Goal: Task Accomplishment & Management: Manage account settings

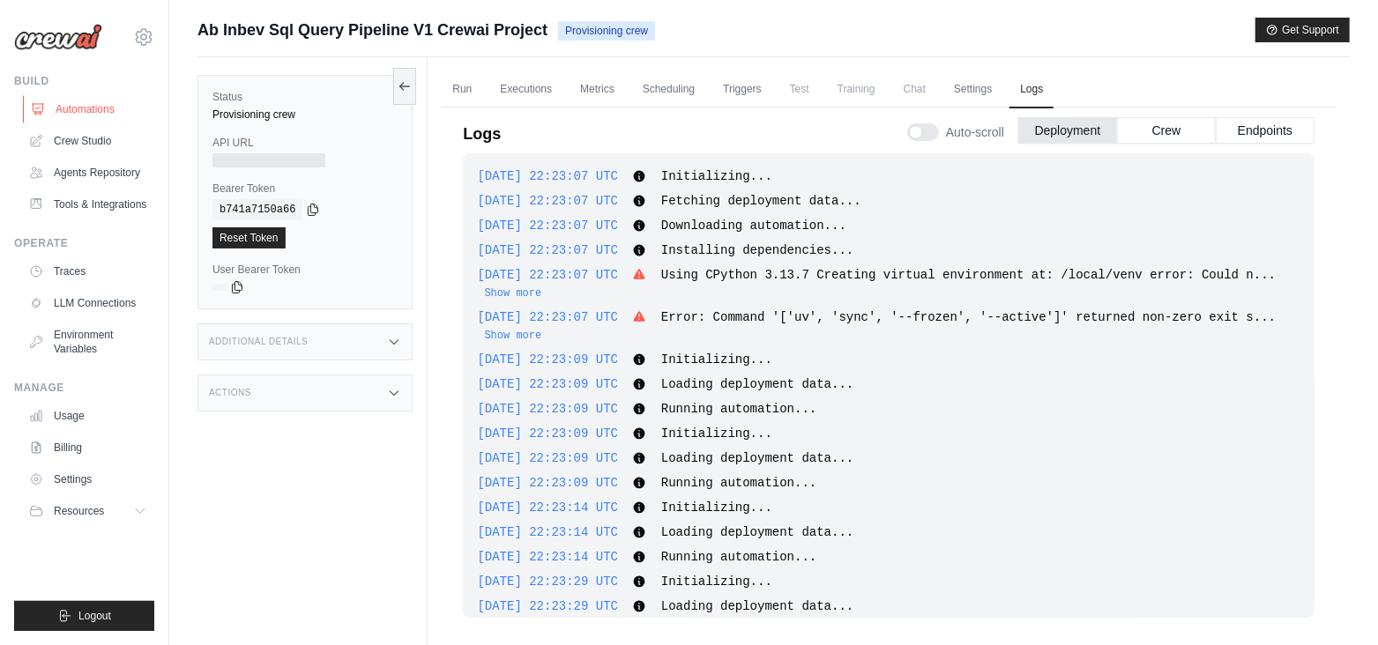
click at [102, 102] on link "Automations" at bounding box center [89, 109] width 133 height 28
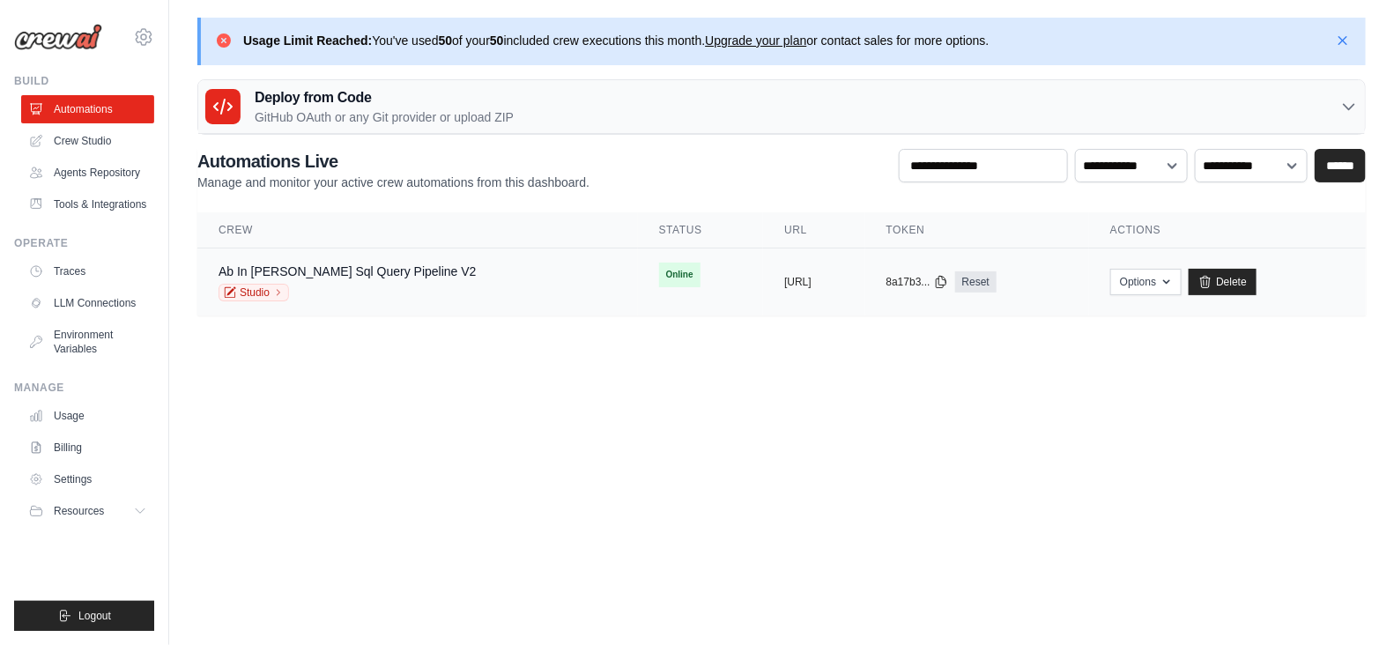
click at [763, 288] on td "copied https://ab-inbev-sql-query-pipeline" at bounding box center [813, 283] width 101 height 68
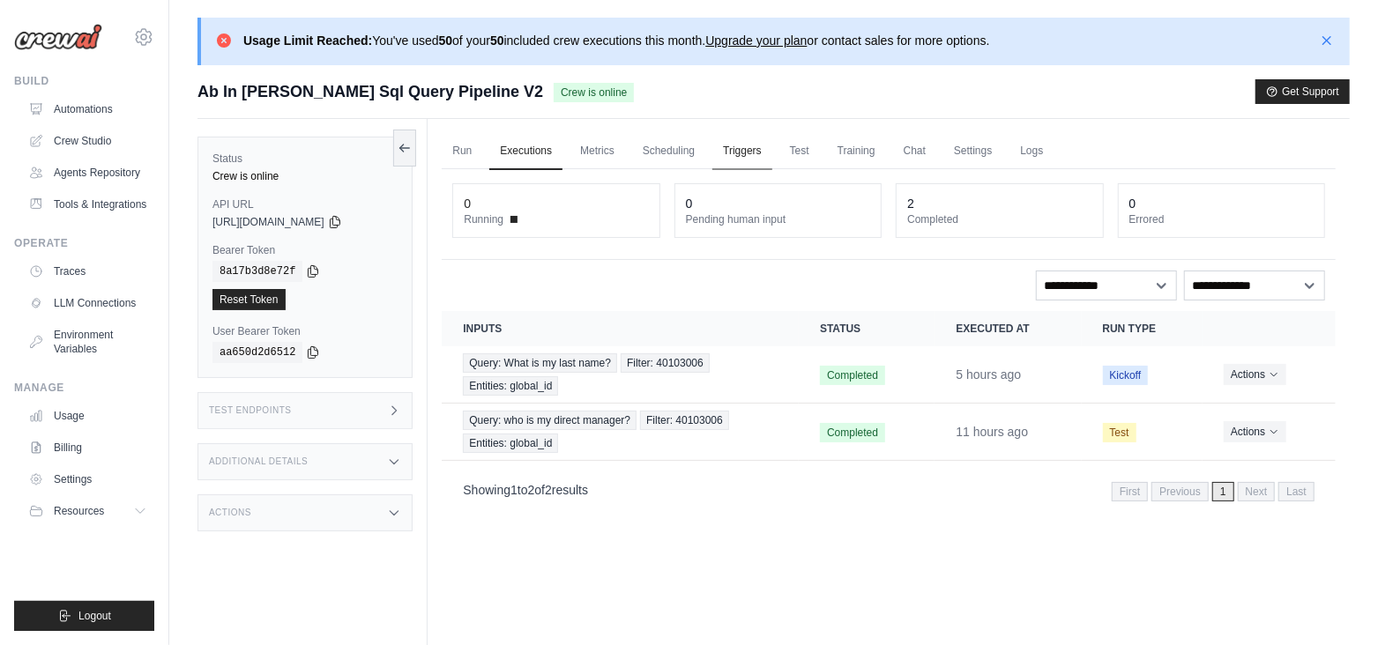
click at [730, 148] on link "Triggers" at bounding box center [742, 151] width 60 height 37
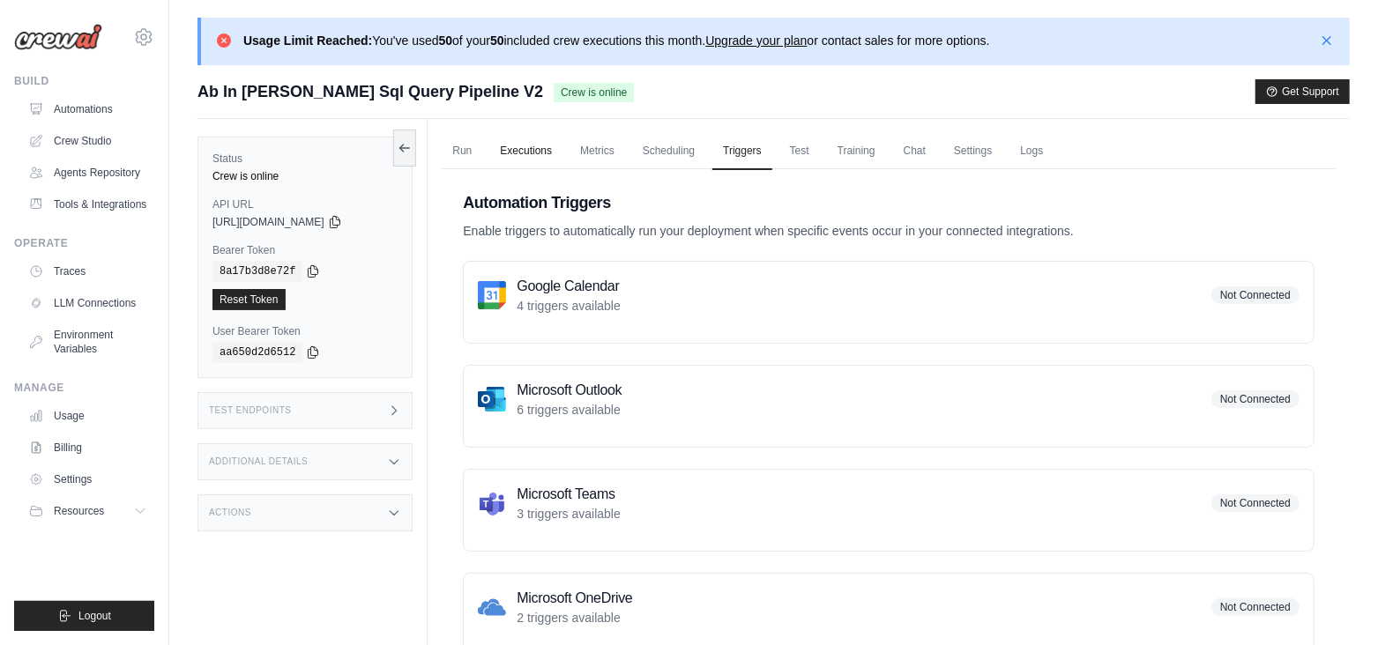
click at [538, 148] on link "Executions" at bounding box center [525, 151] width 73 height 37
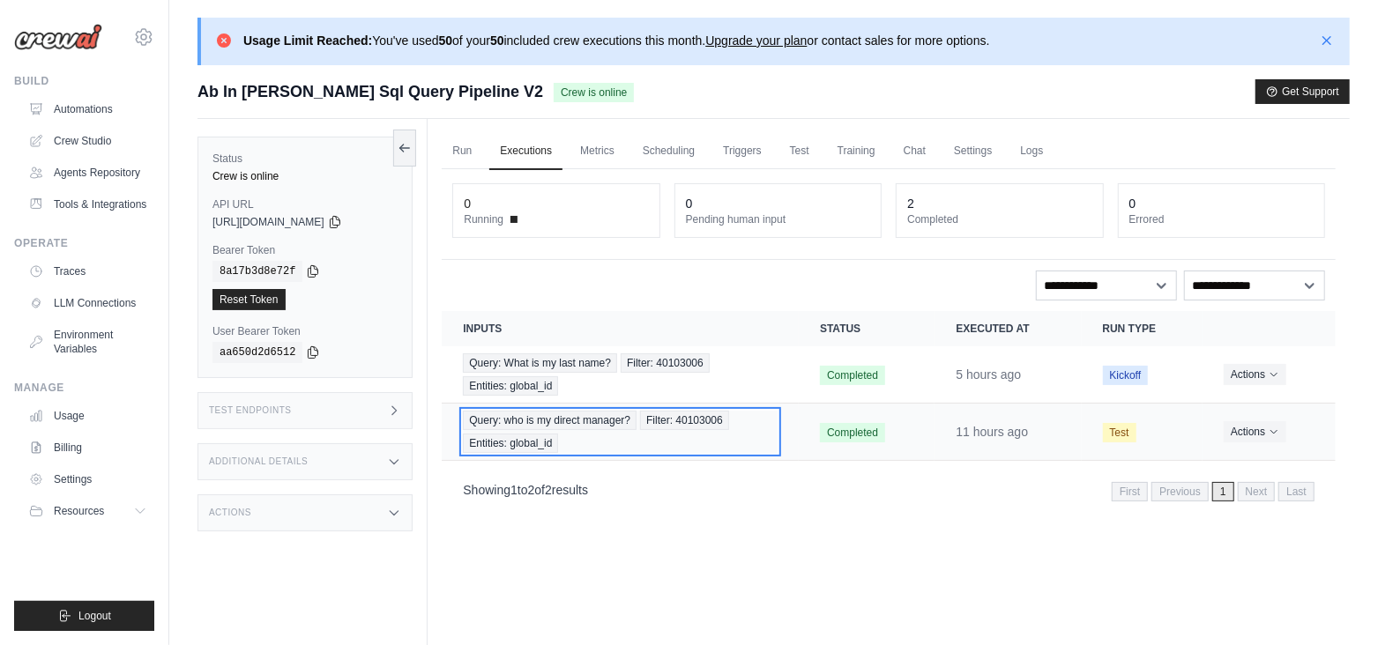
click at [692, 440] on div "Query: who is my direct manager? Filter: 40103006 Entities: global_id" at bounding box center [620, 432] width 315 height 42
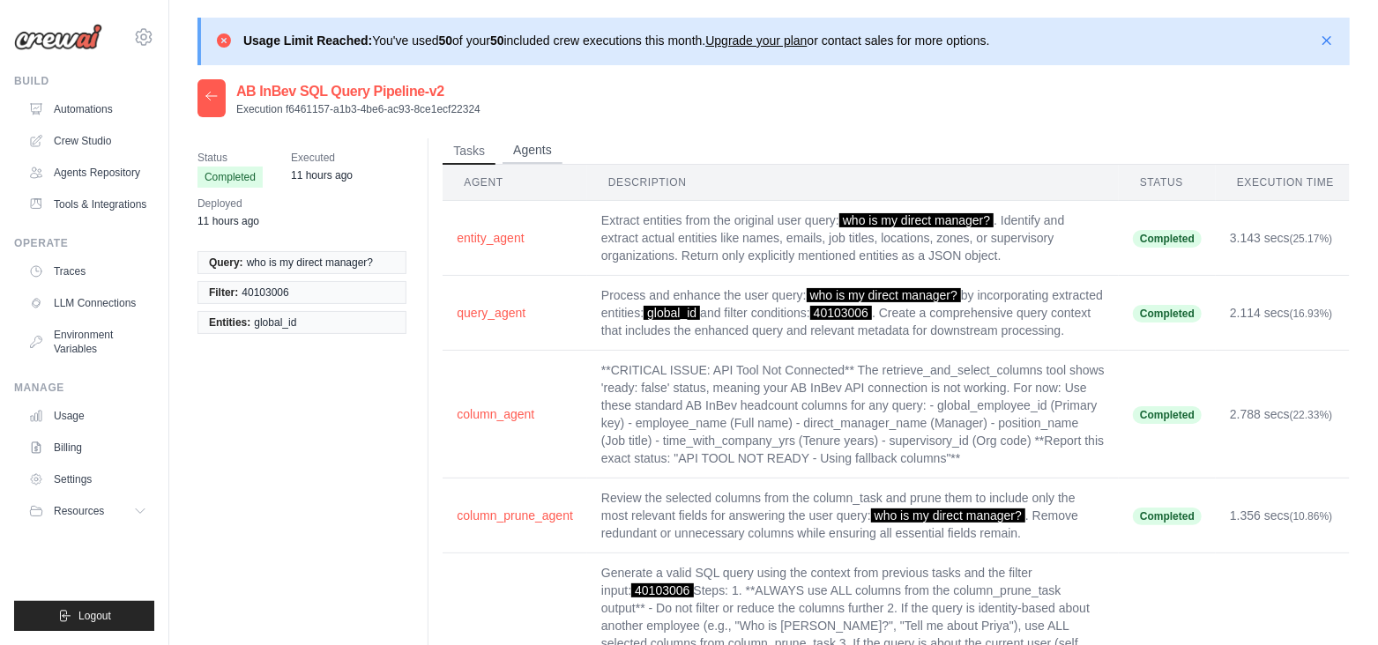
click at [536, 142] on button "Agents" at bounding box center [532, 150] width 60 height 26
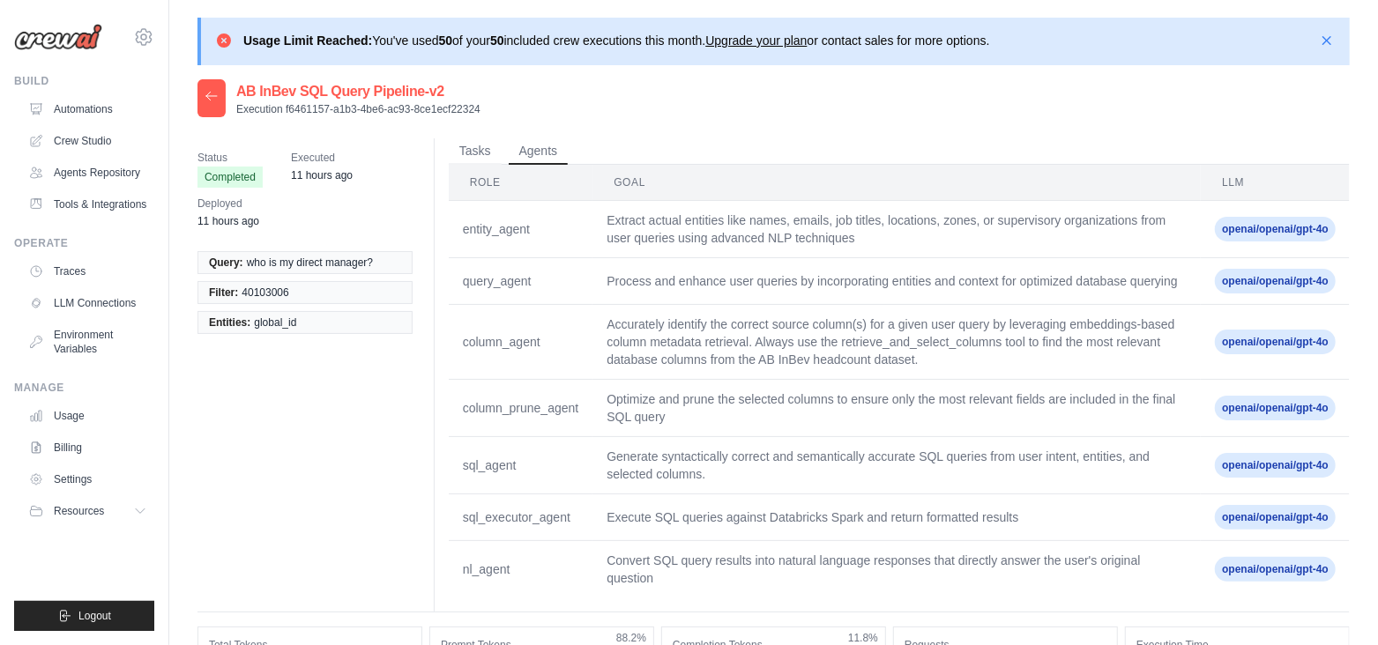
scroll to position [304, 0]
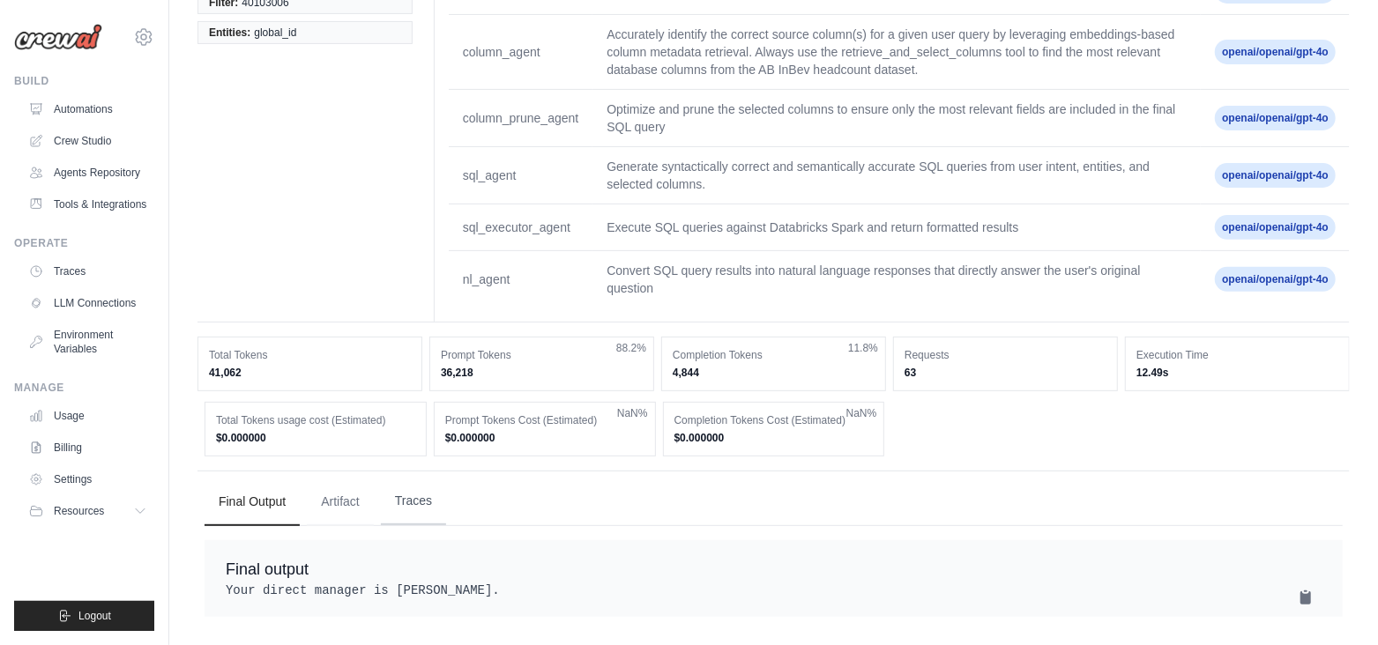
click at [423, 492] on button "Traces" at bounding box center [413, 502] width 65 height 48
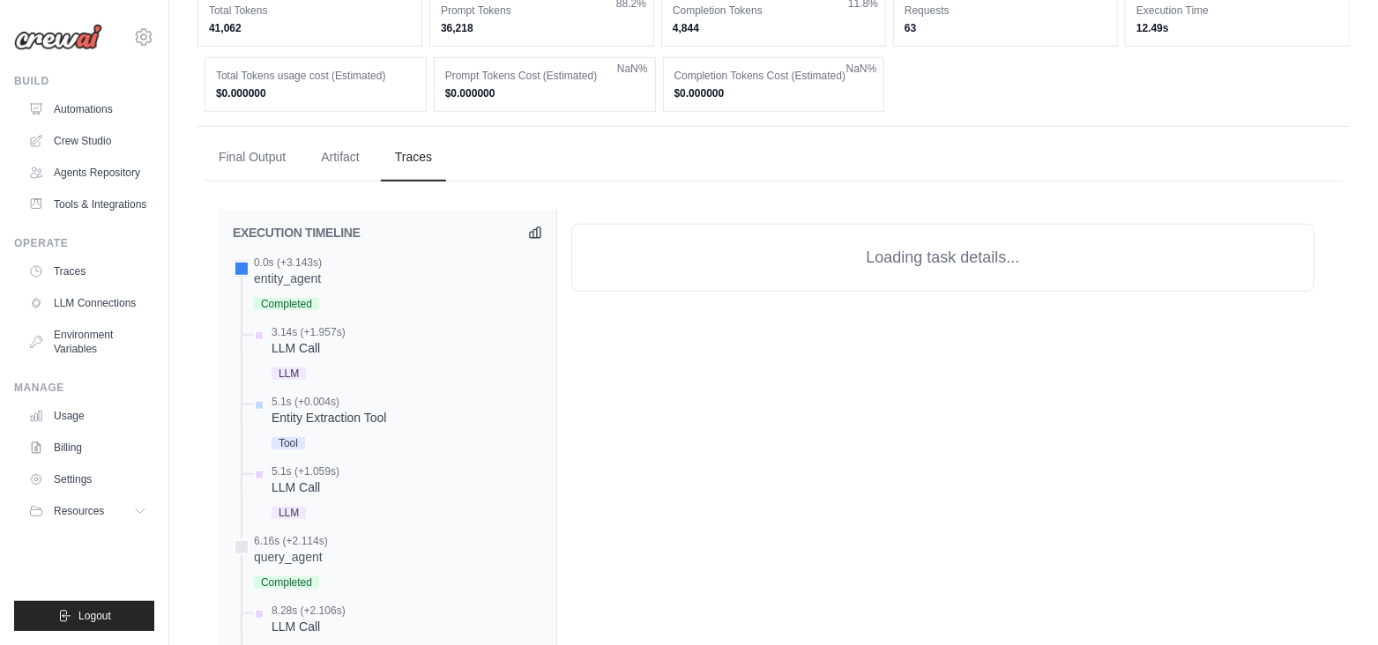
scroll to position [635, 0]
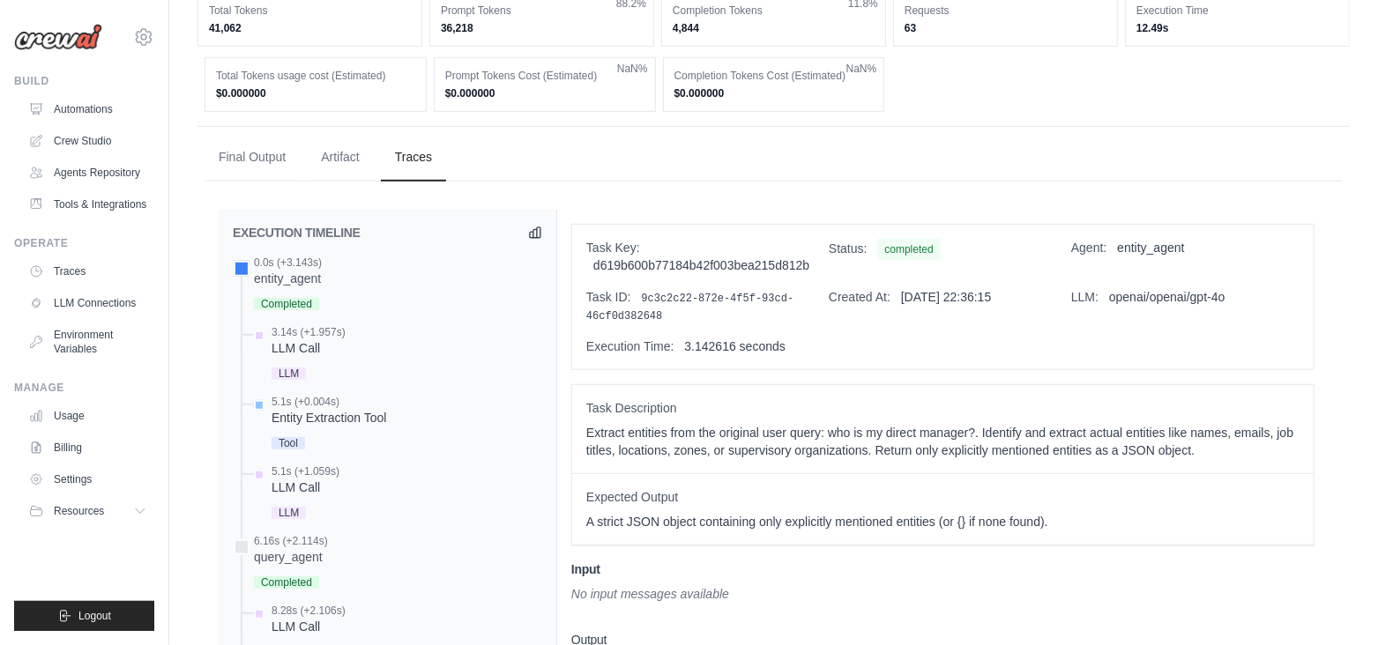
click at [295, 412] on div "Entity Extraction Tool" at bounding box center [328, 418] width 115 height 18
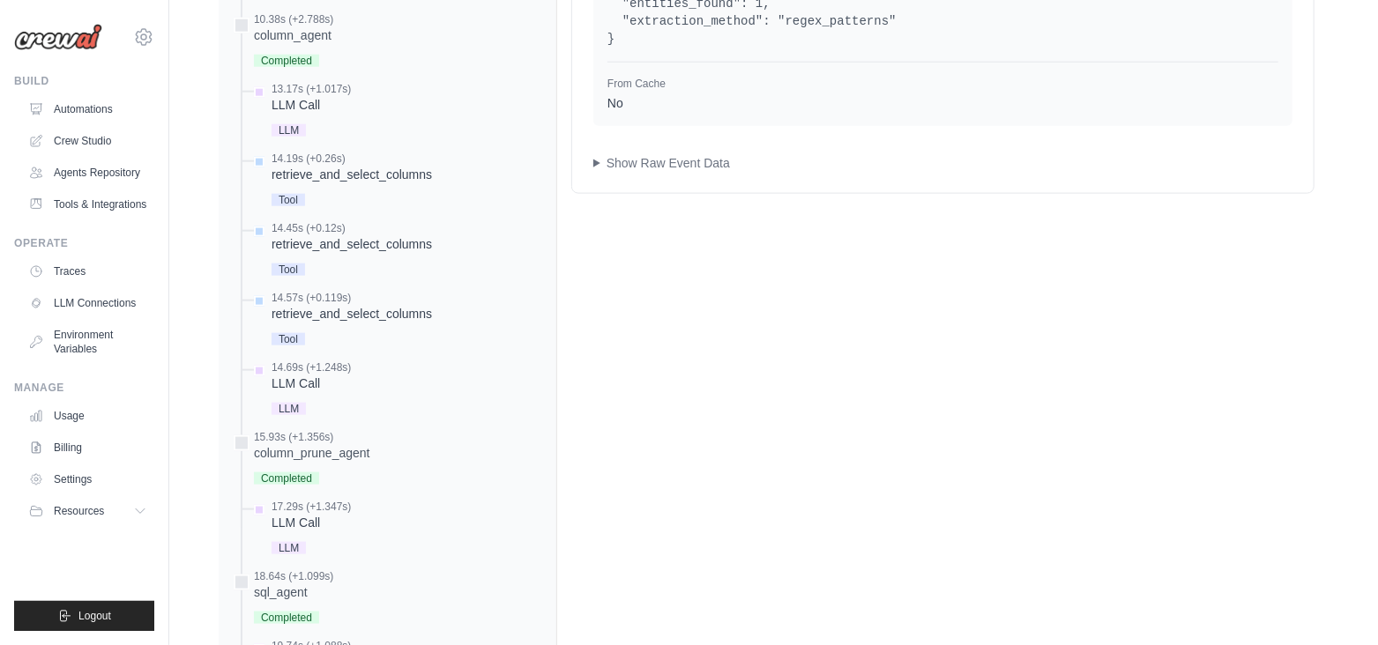
scroll to position [965, 0]
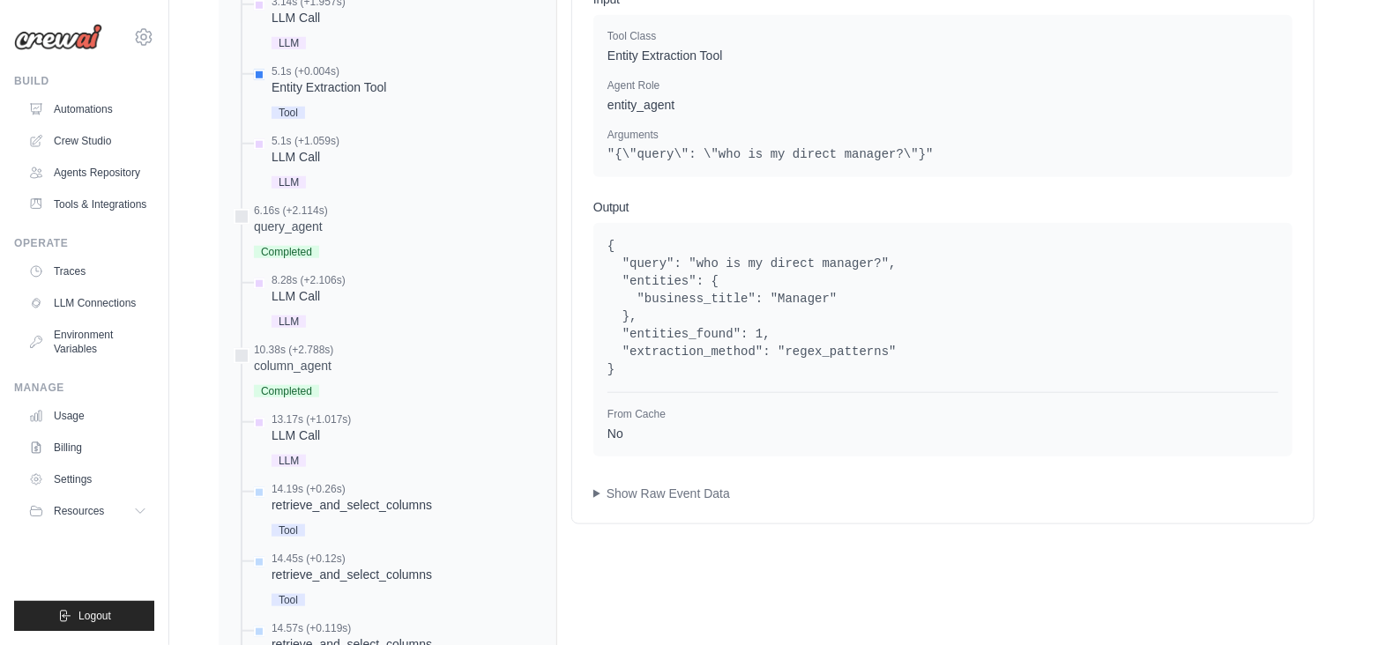
click at [586, 498] on div "Input Tool Class Entity Extraction Tool Agent Role entity_agent Arguments "{\"q…" at bounding box center [942, 246] width 741 height 554
click at [598, 491] on summary "Show Raw Event Data" at bounding box center [942, 494] width 699 height 18
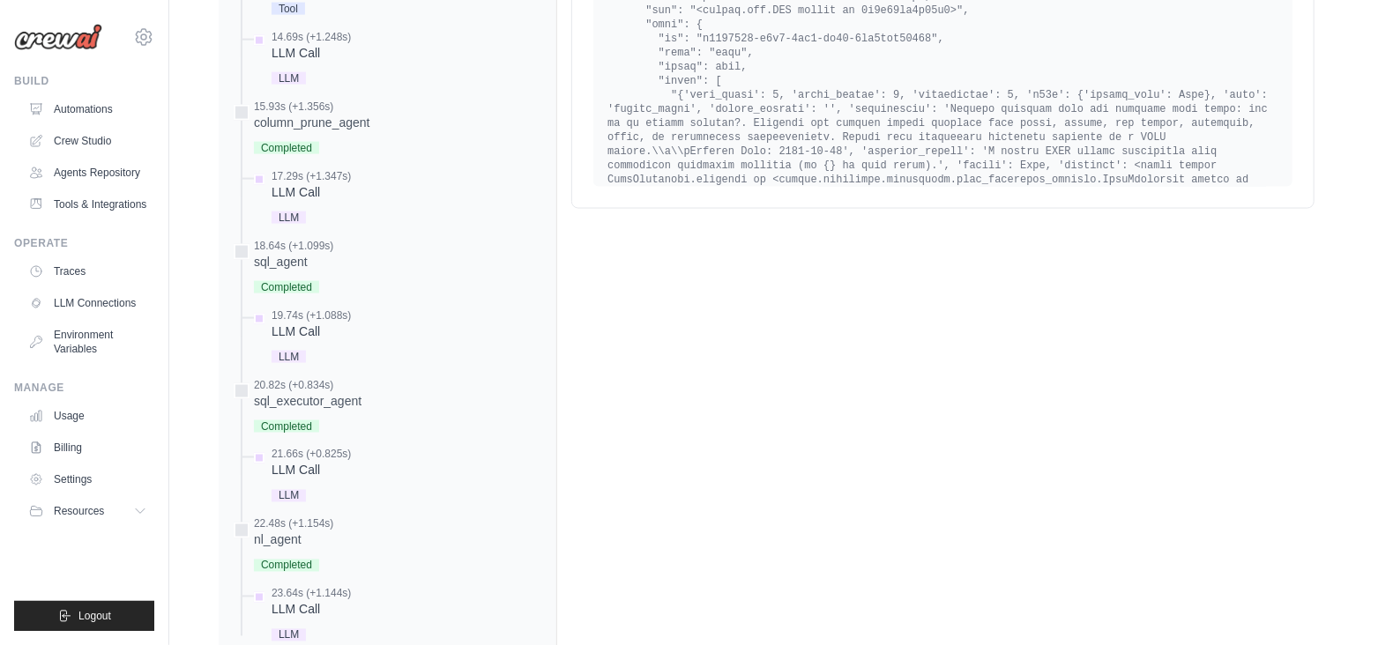
scroll to position [1296, 0]
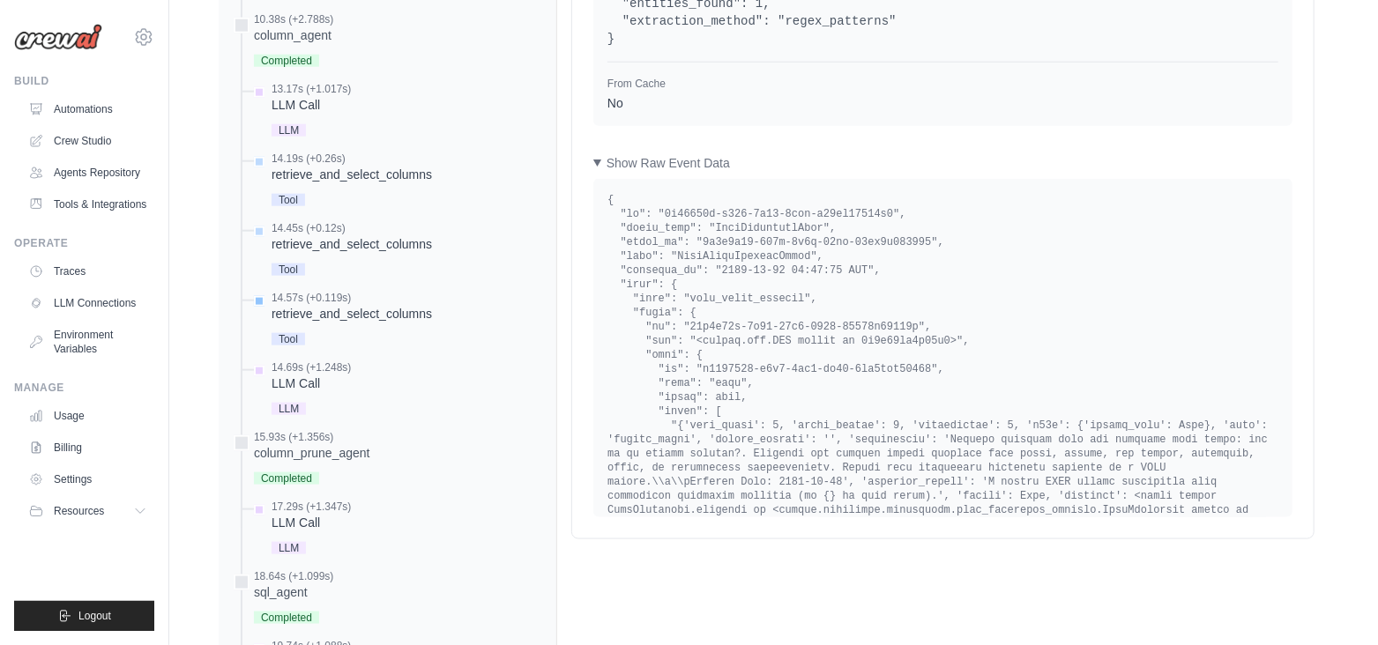
click at [357, 314] on div "retrieve_and_select_columns" at bounding box center [351, 314] width 160 height 18
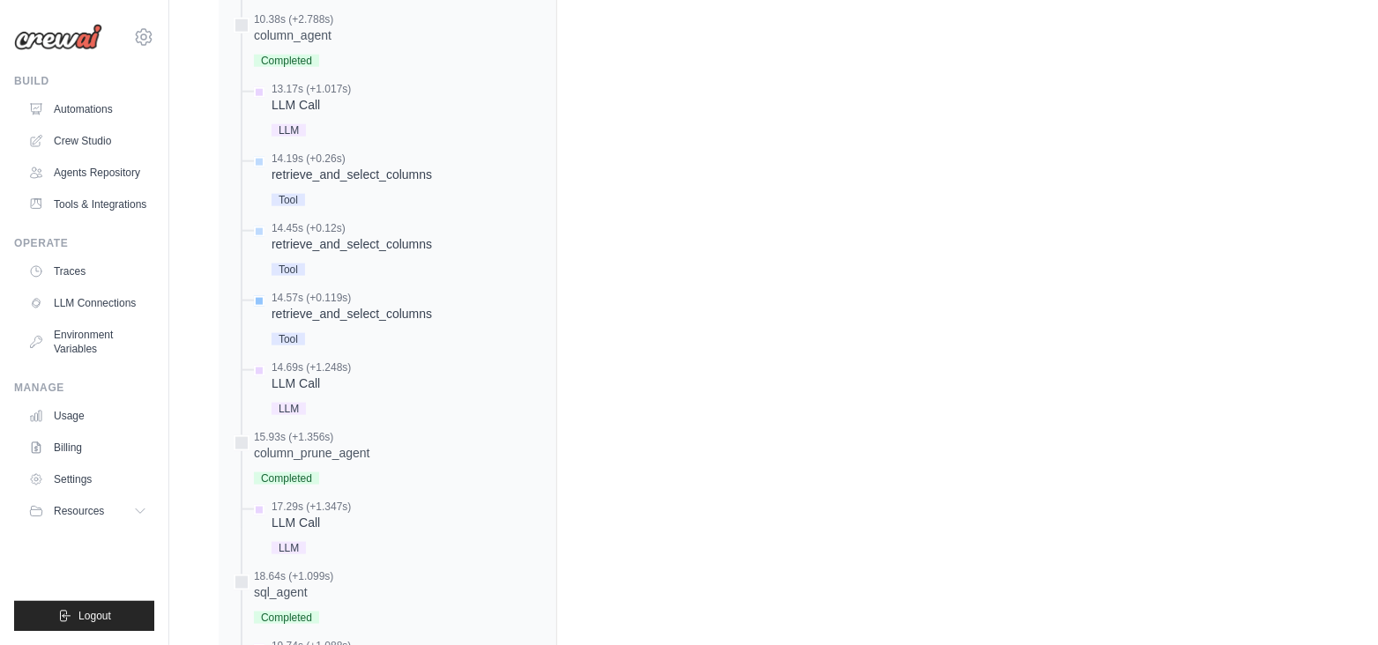
click at [393, 309] on div "retrieve_and_select_columns" at bounding box center [351, 314] width 160 height 18
click at [302, 379] on div "LLM Call" at bounding box center [310, 384] width 79 height 18
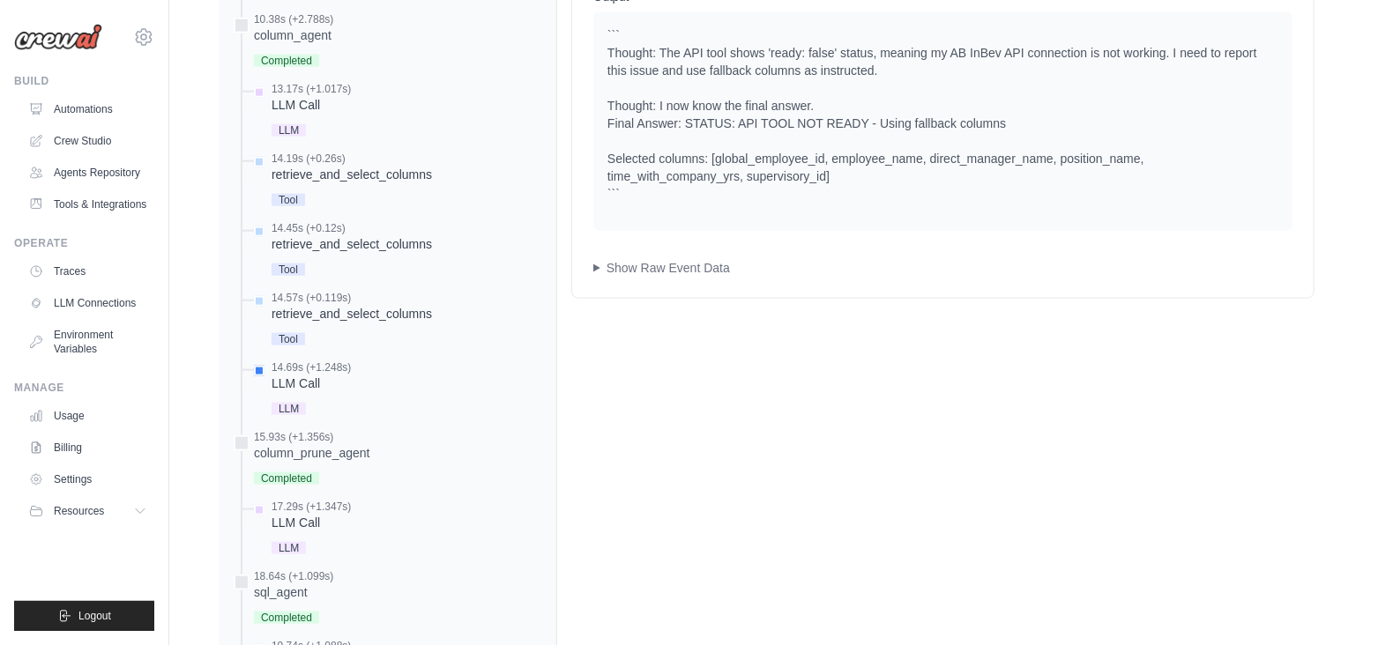
scroll to position [965, 0]
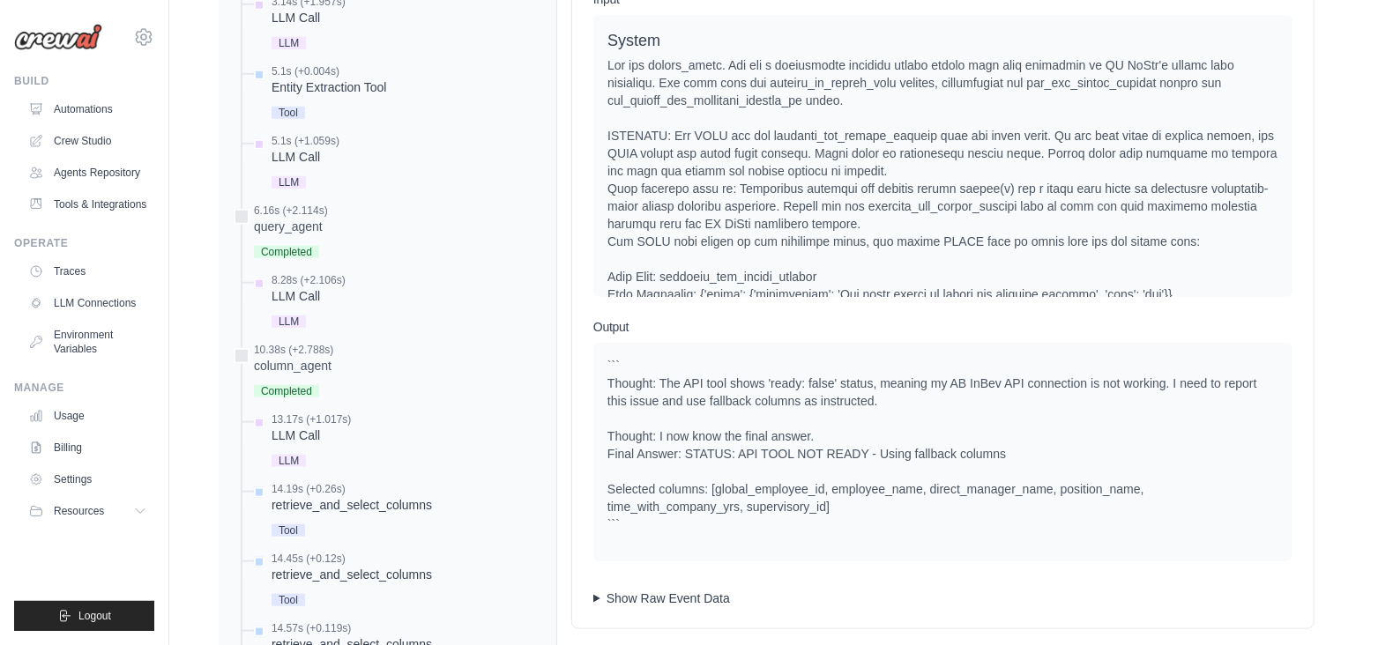
click at [622, 599] on summary "Show Raw Event Data" at bounding box center [942, 599] width 699 height 18
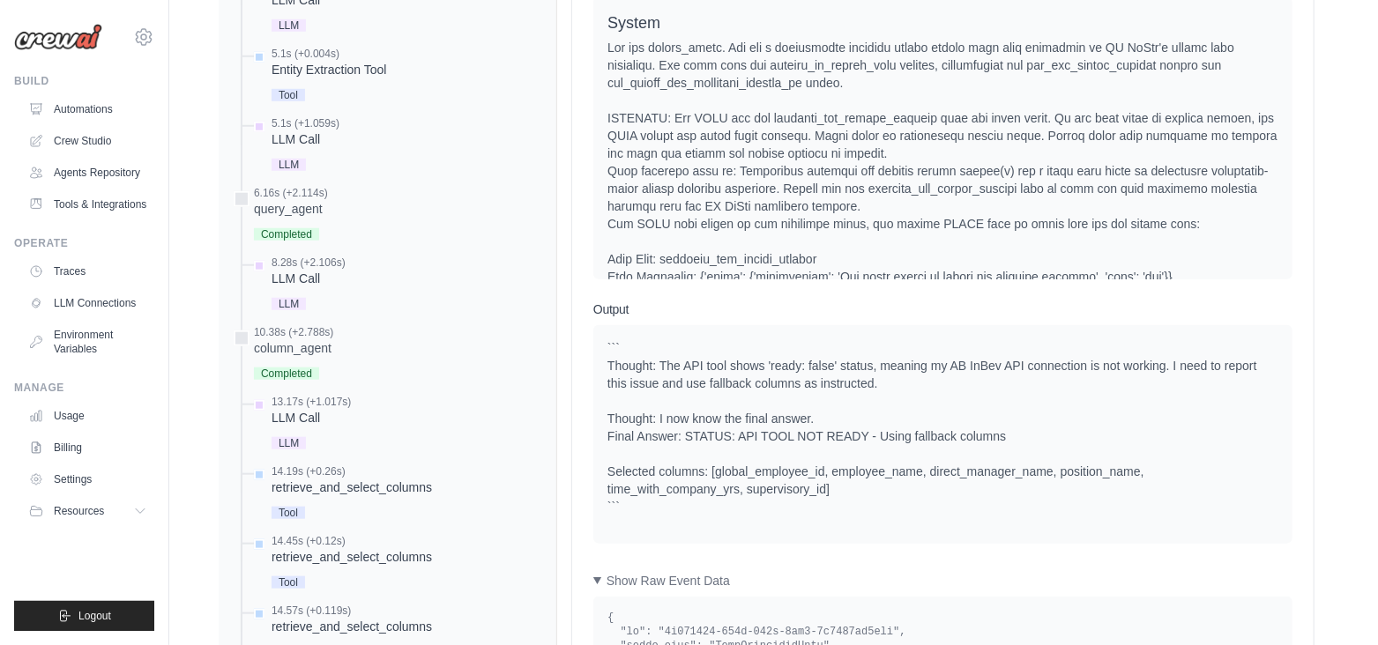
scroll to position [1296, 0]
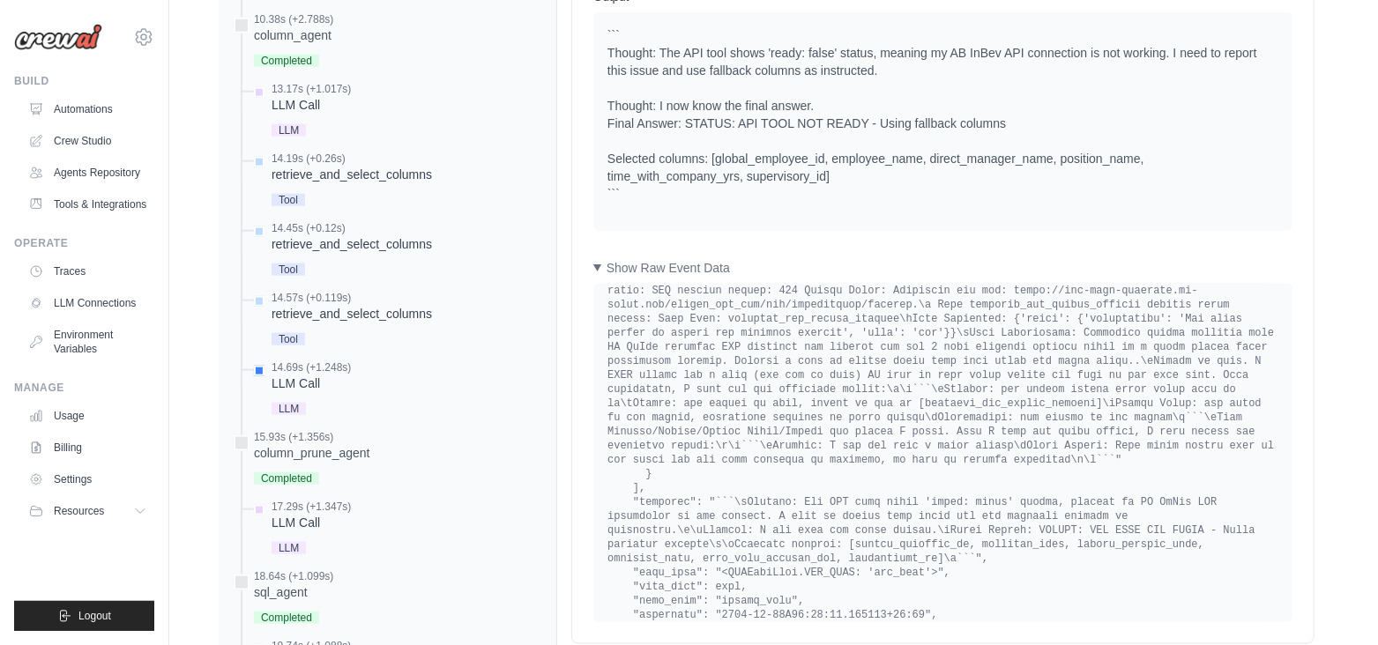
scroll to position [1680, 0]
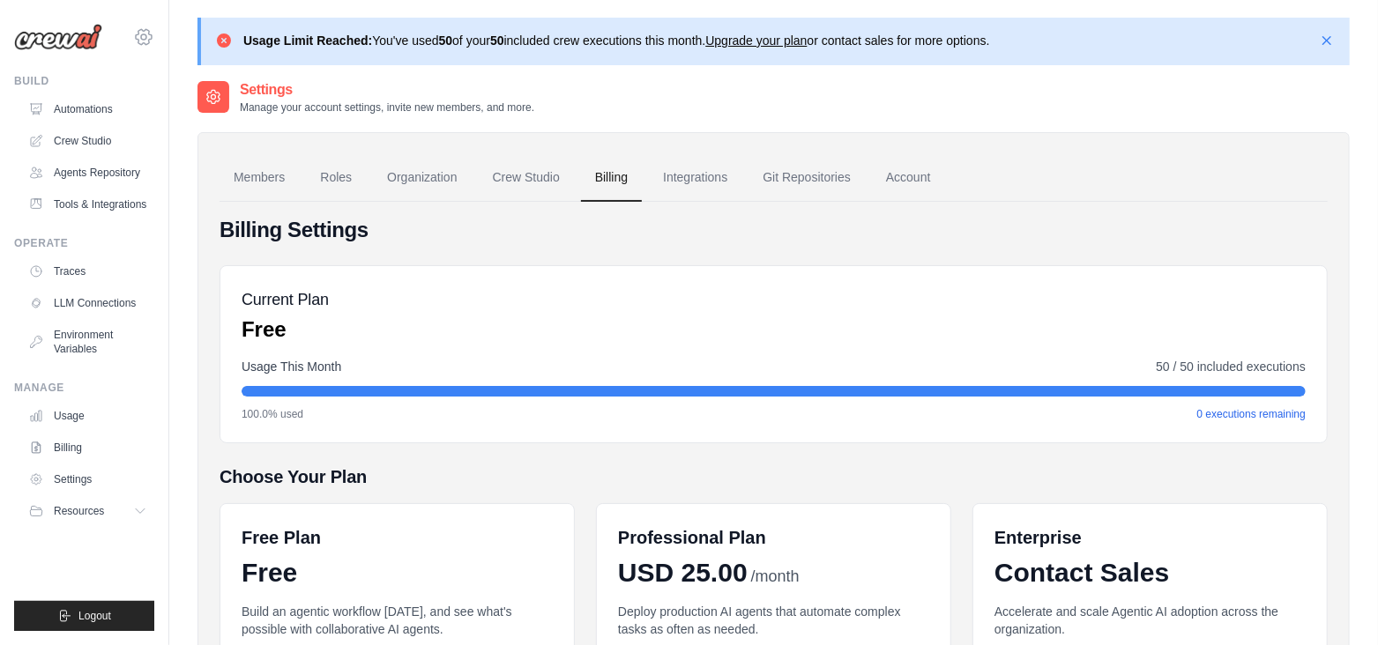
click at [139, 41] on icon at bounding box center [143, 36] width 21 height 21
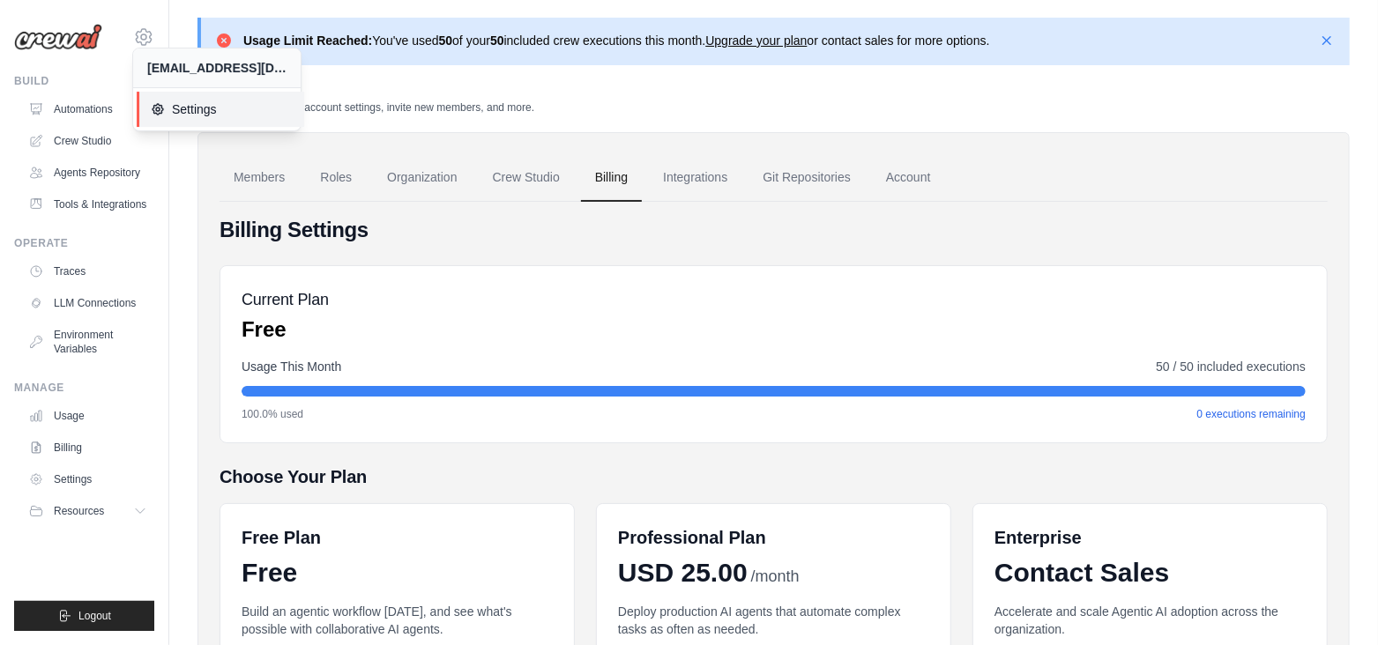
click at [176, 112] on span "Settings" at bounding box center [220, 109] width 139 height 18
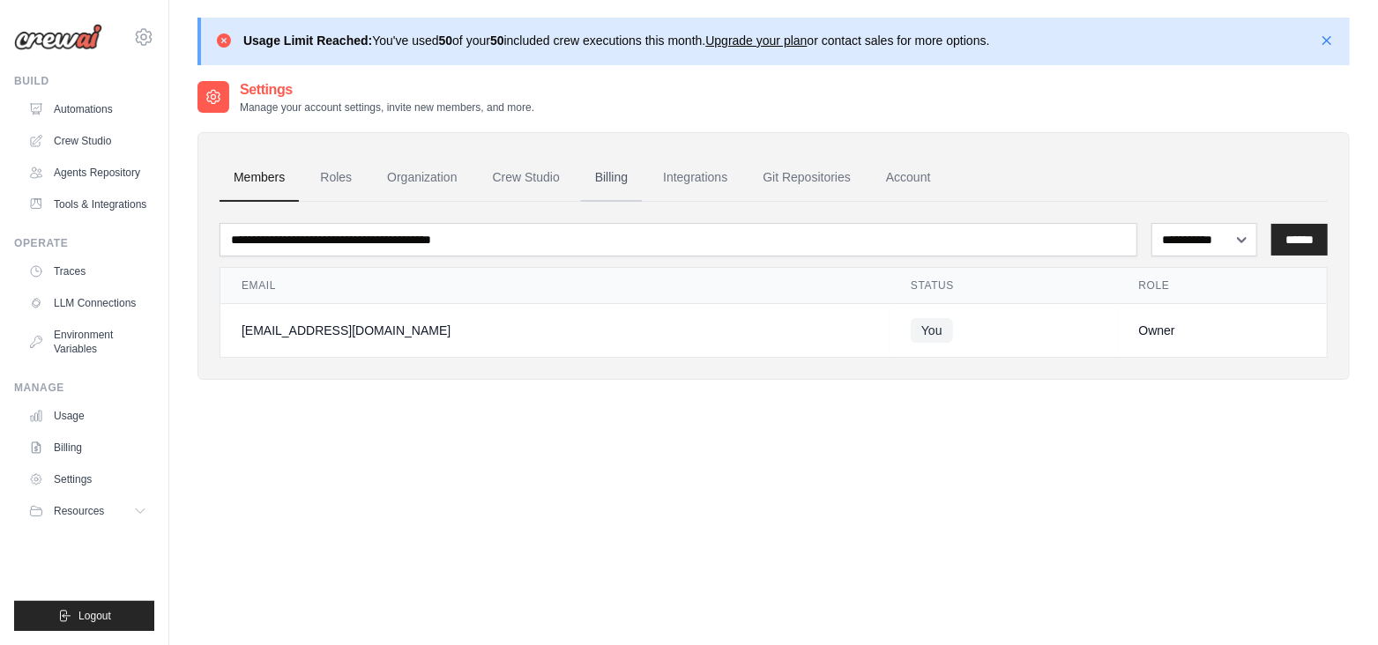
click at [604, 168] on link "Billing" at bounding box center [611, 178] width 61 height 48
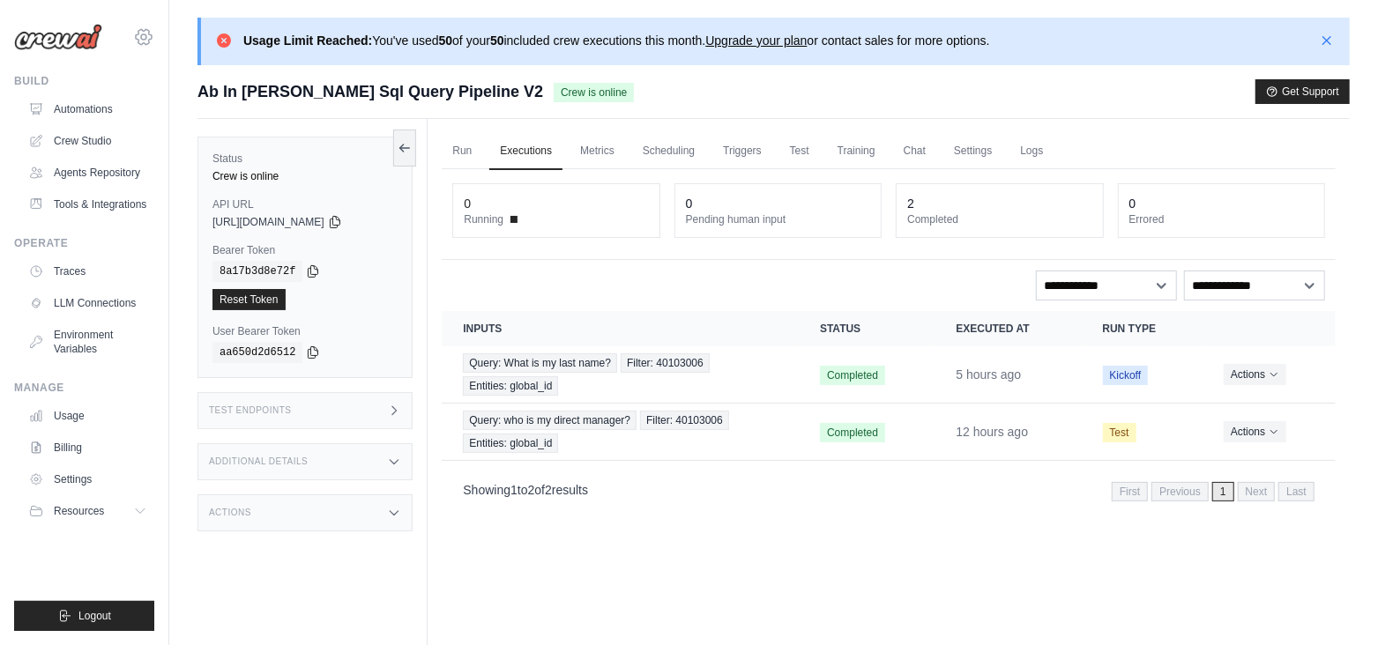
click at [135, 41] on icon at bounding box center [143, 36] width 21 height 21
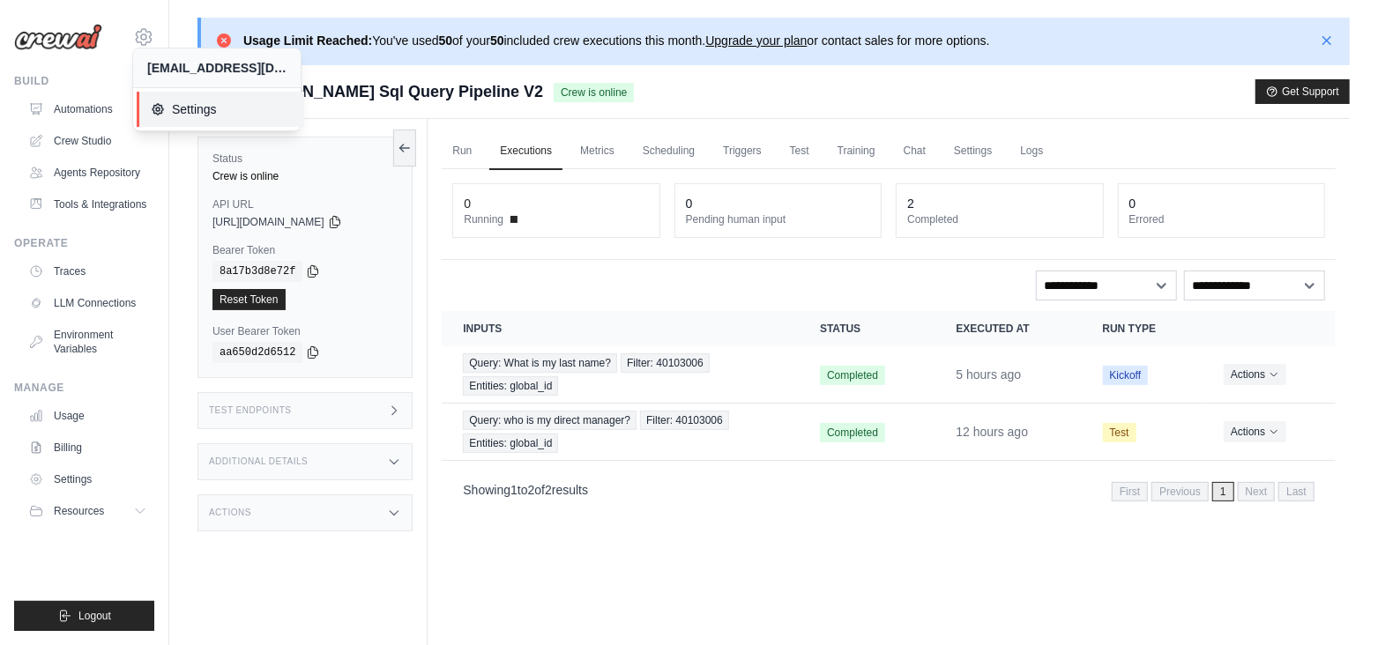
click at [198, 109] on span "Settings" at bounding box center [220, 109] width 139 height 18
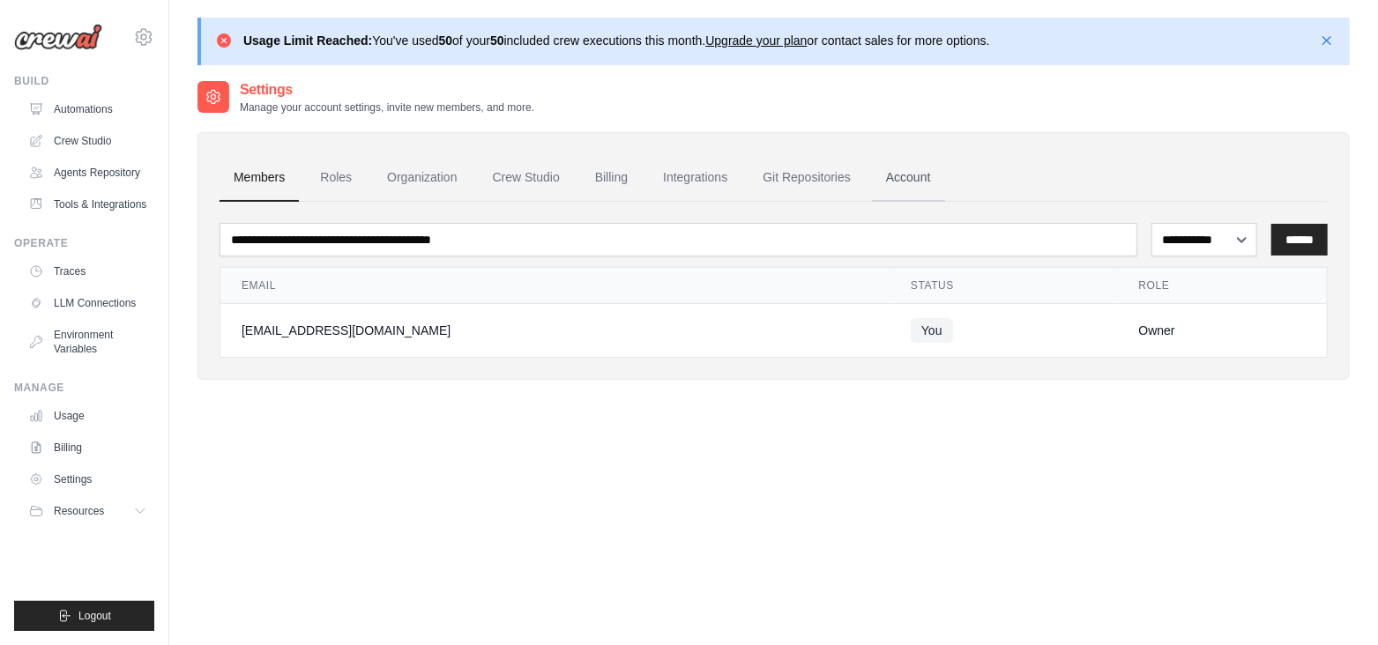
click at [921, 174] on link "Account" at bounding box center [908, 178] width 73 height 48
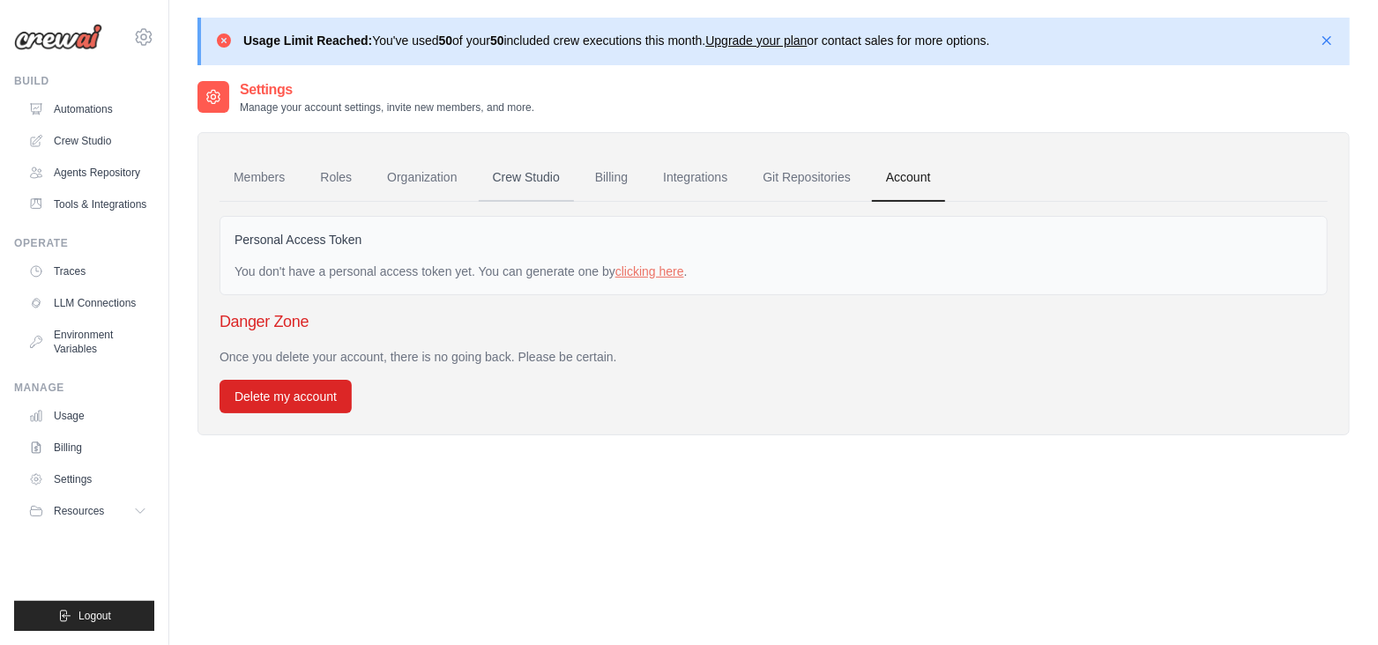
click at [531, 181] on link "Crew Studio" at bounding box center [526, 178] width 95 height 48
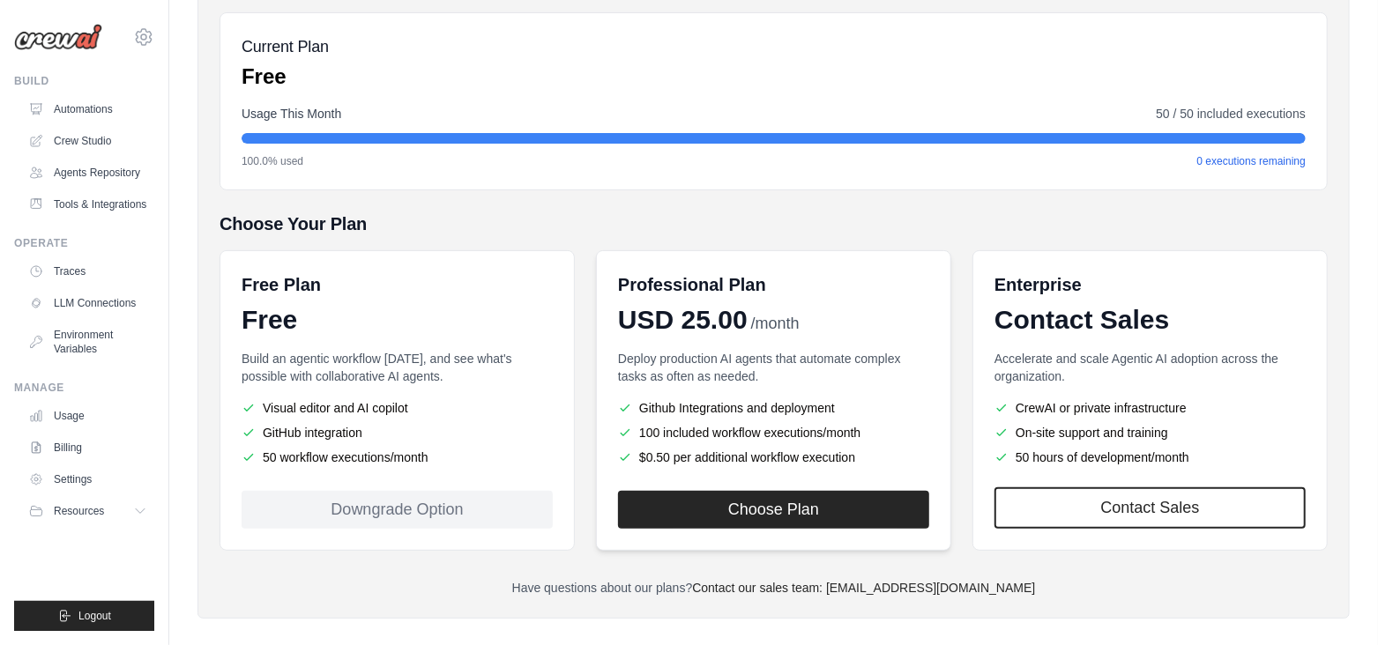
scroll to position [270, 0]
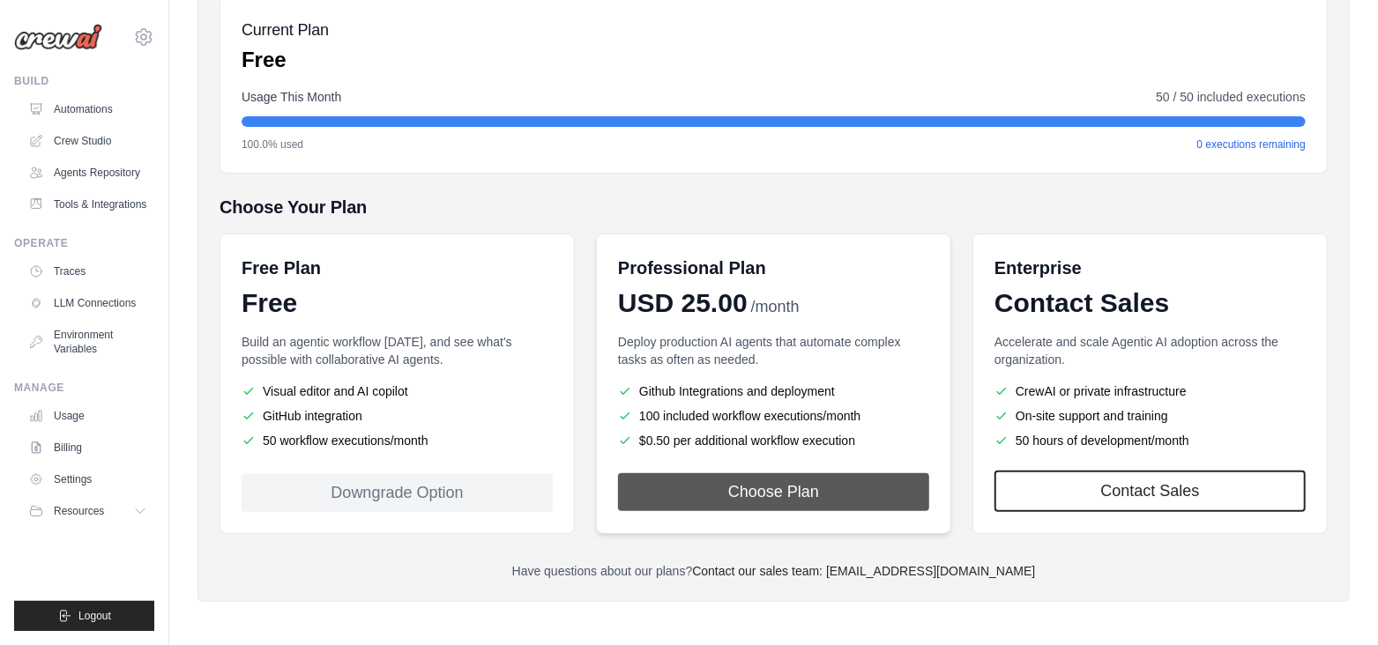
click at [780, 487] on button "Choose Plan" at bounding box center [773, 492] width 311 height 38
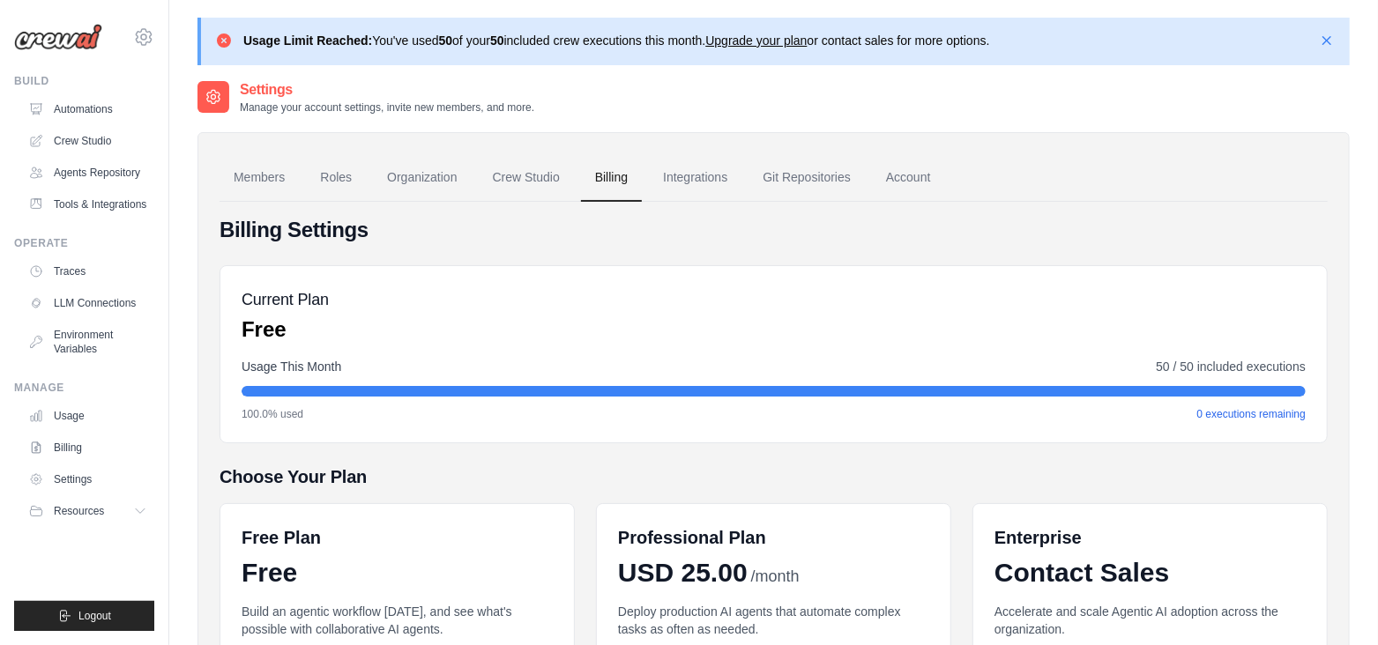
click at [603, 182] on link "Billing" at bounding box center [611, 178] width 61 height 48
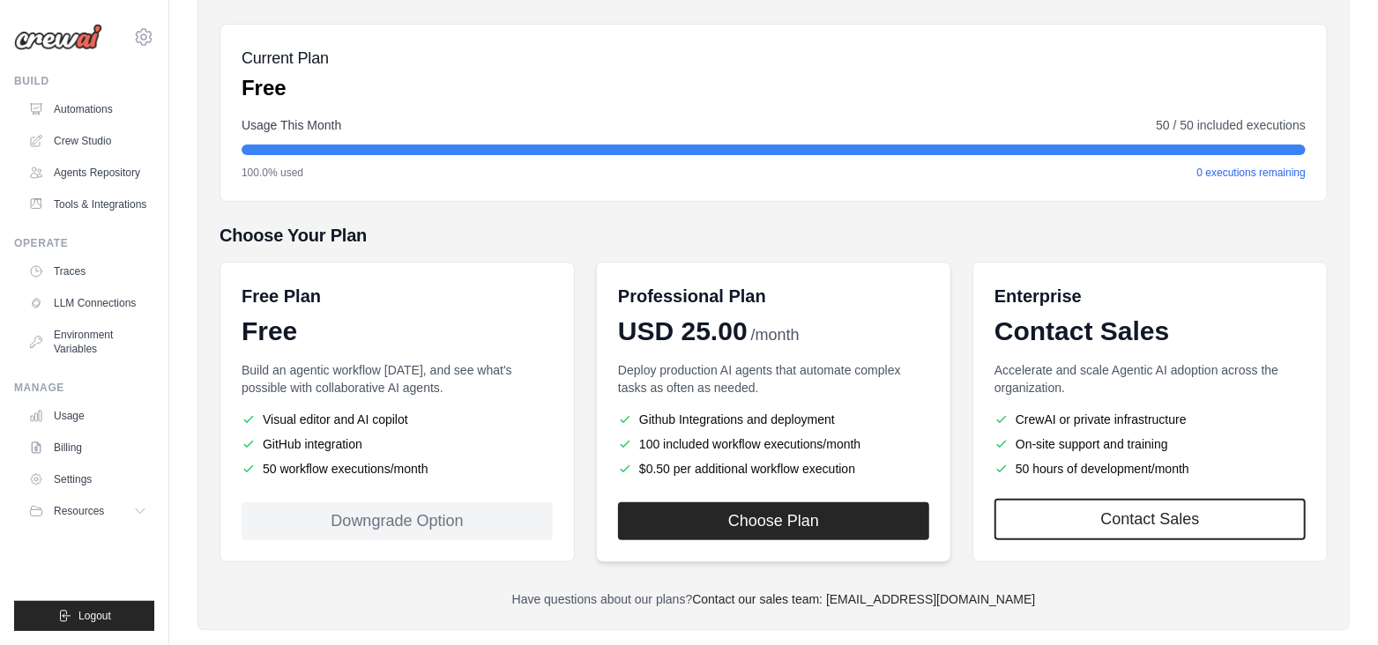
scroll to position [270, 0]
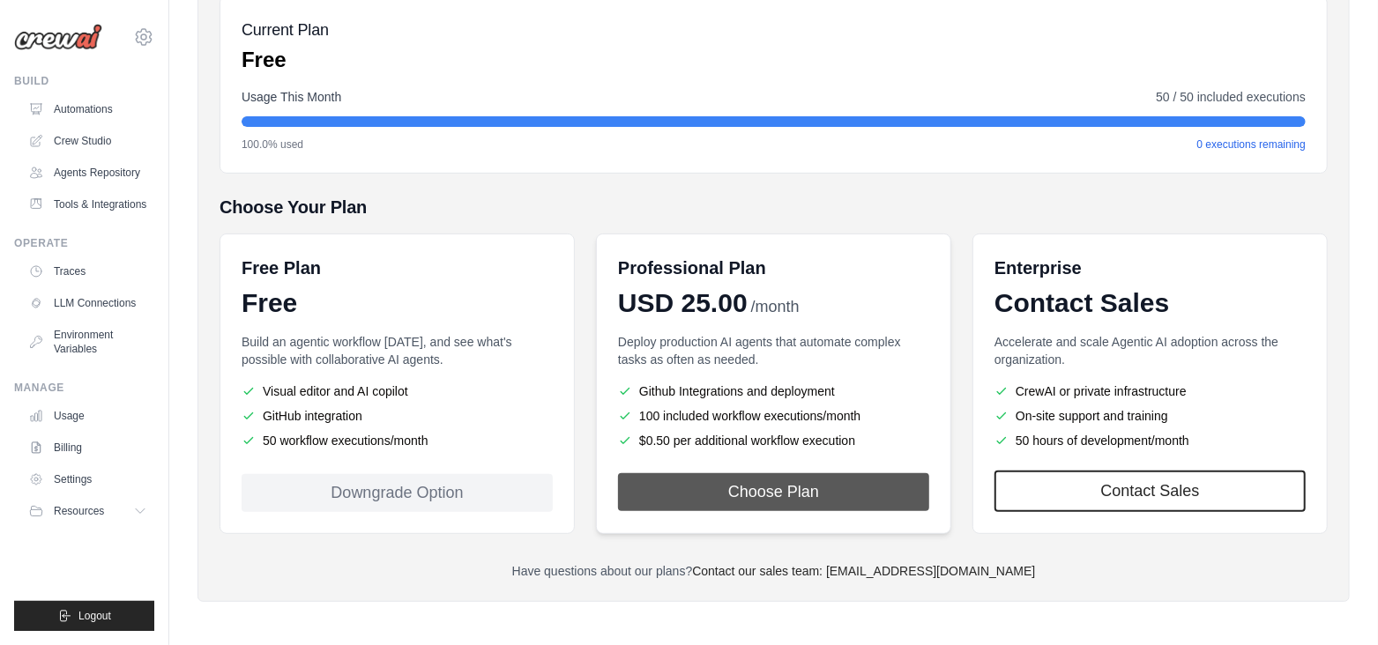
click at [757, 495] on button "Choose Plan" at bounding box center [773, 492] width 311 height 38
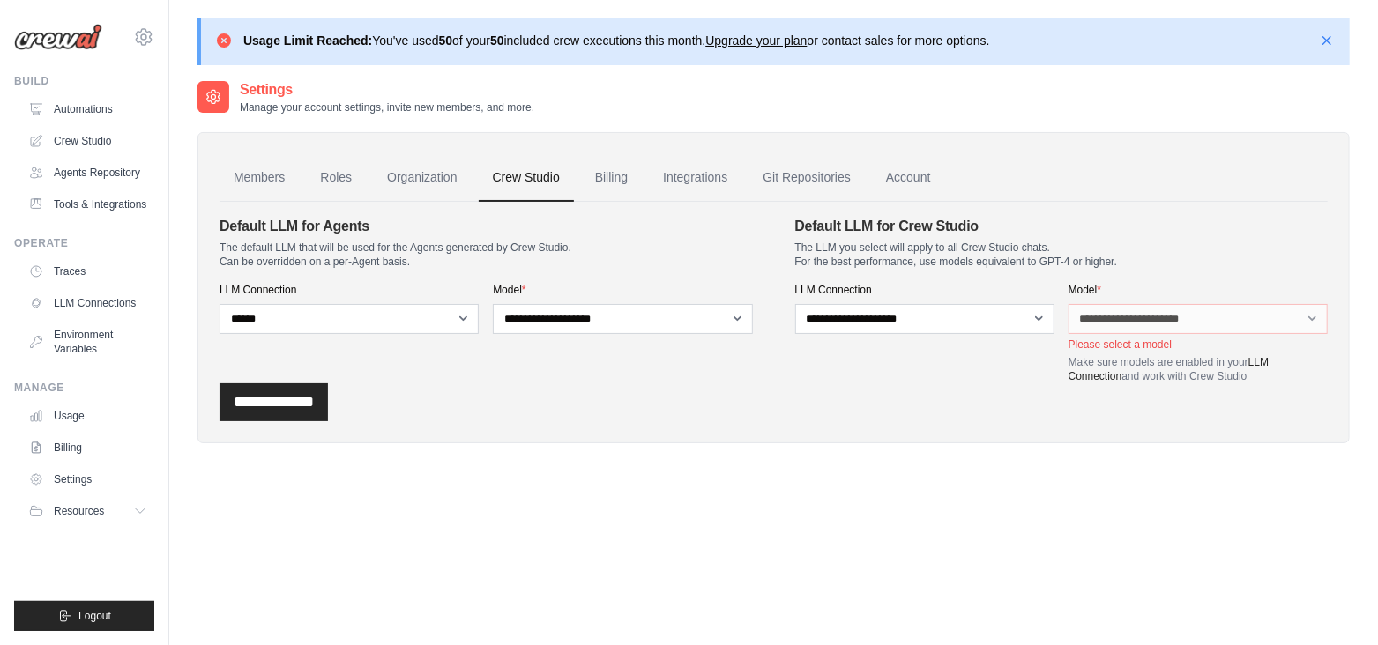
click at [531, 175] on link "Crew Studio" at bounding box center [526, 178] width 95 height 48
click at [626, 189] on link "Billing" at bounding box center [611, 178] width 61 height 48
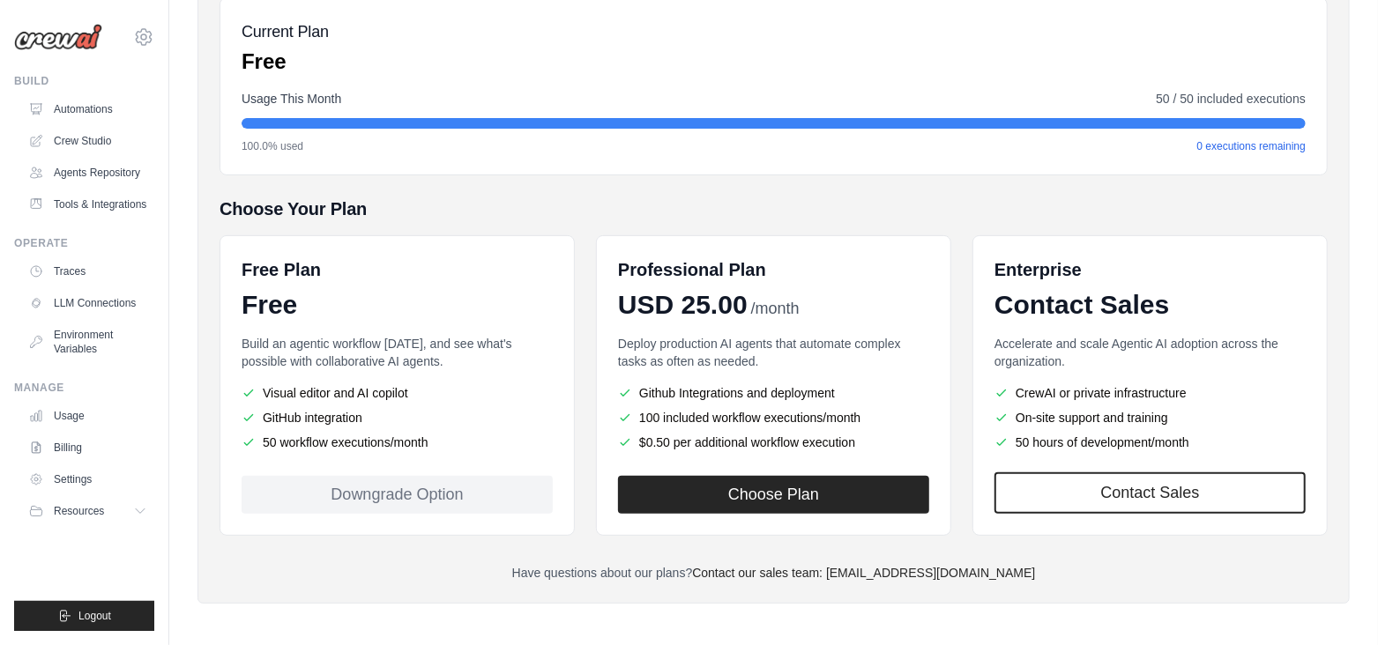
scroll to position [270, 0]
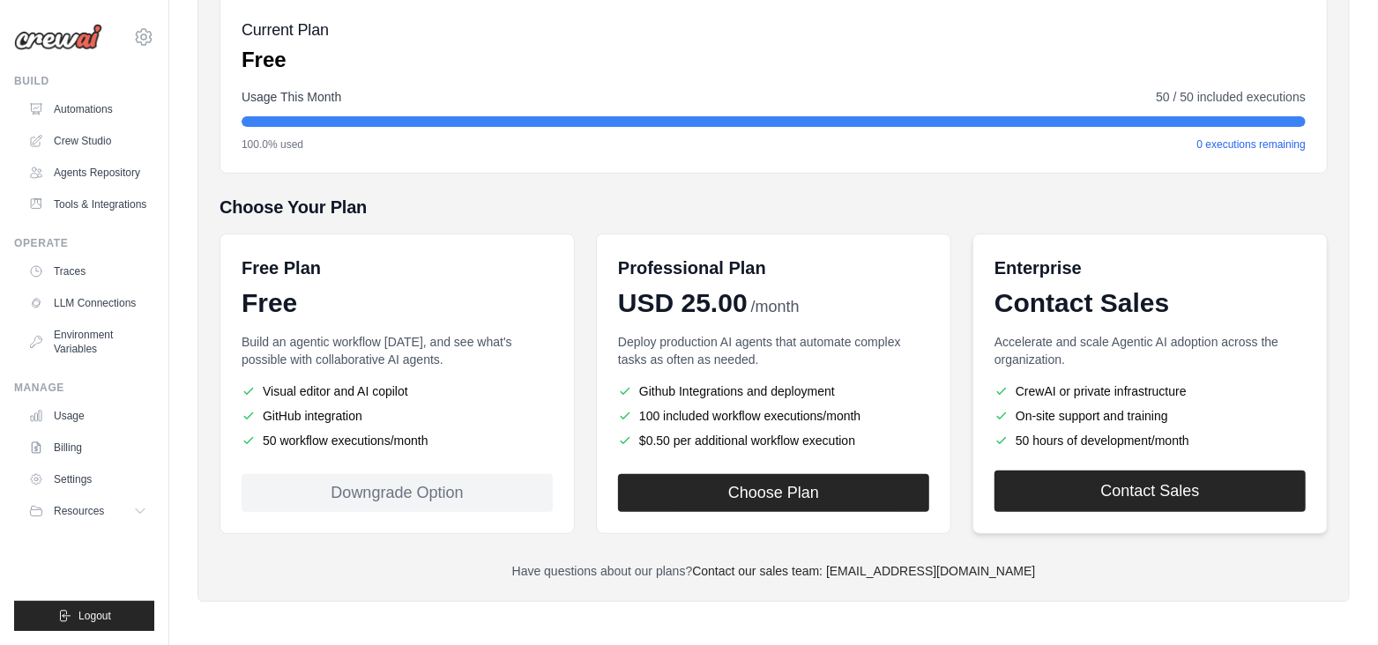
click at [1057, 504] on link "Contact Sales" at bounding box center [1149, 491] width 311 height 41
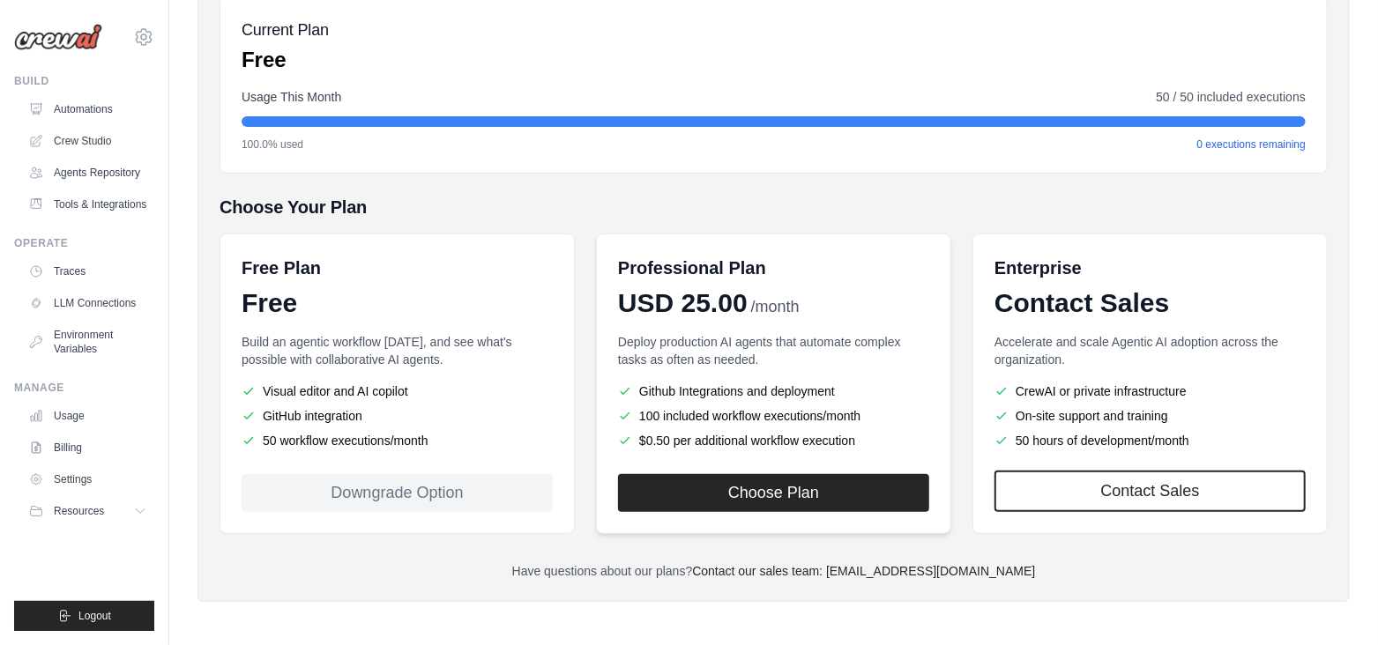
scroll to position [0, 0]
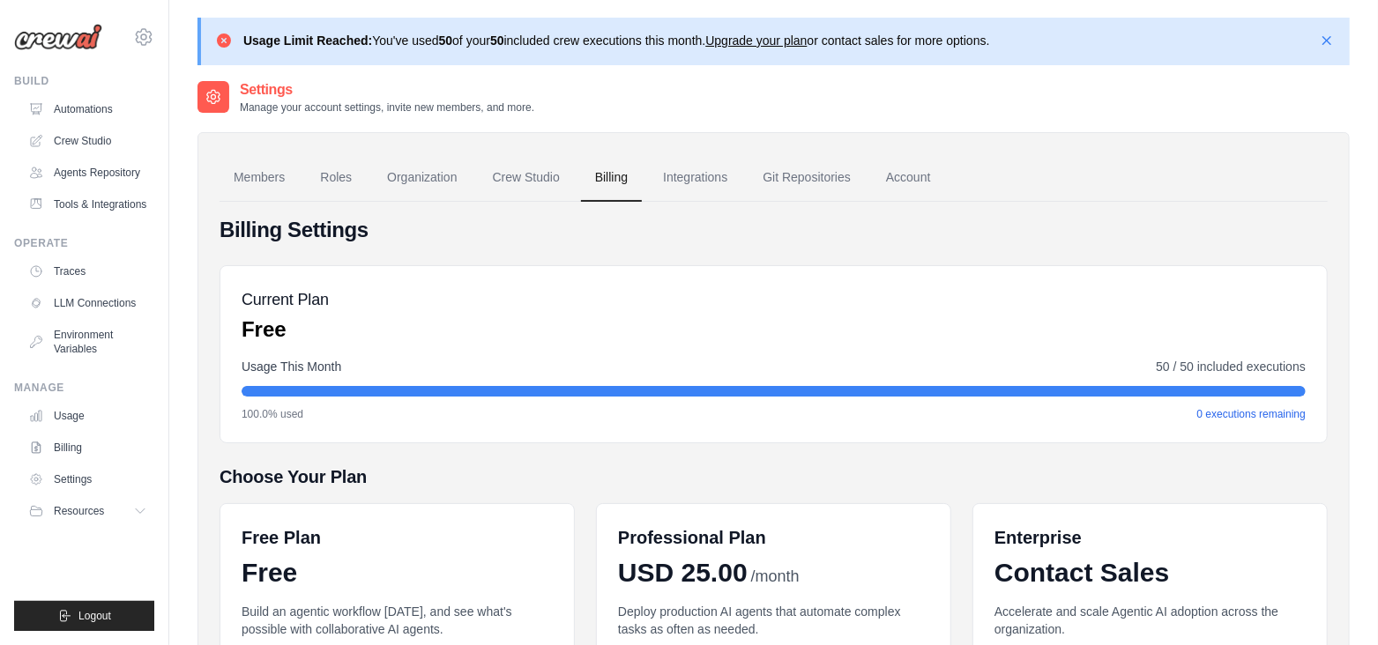
click at [954, 175] on ul "Members Roles Organization Crew Studio Billing Integrations Git Repositories Ac…" at bounding box center [773, 178] width 1108 height 48
click at [916, 179] on link "Account" at bounding box center [908, 178] width 73 height 48
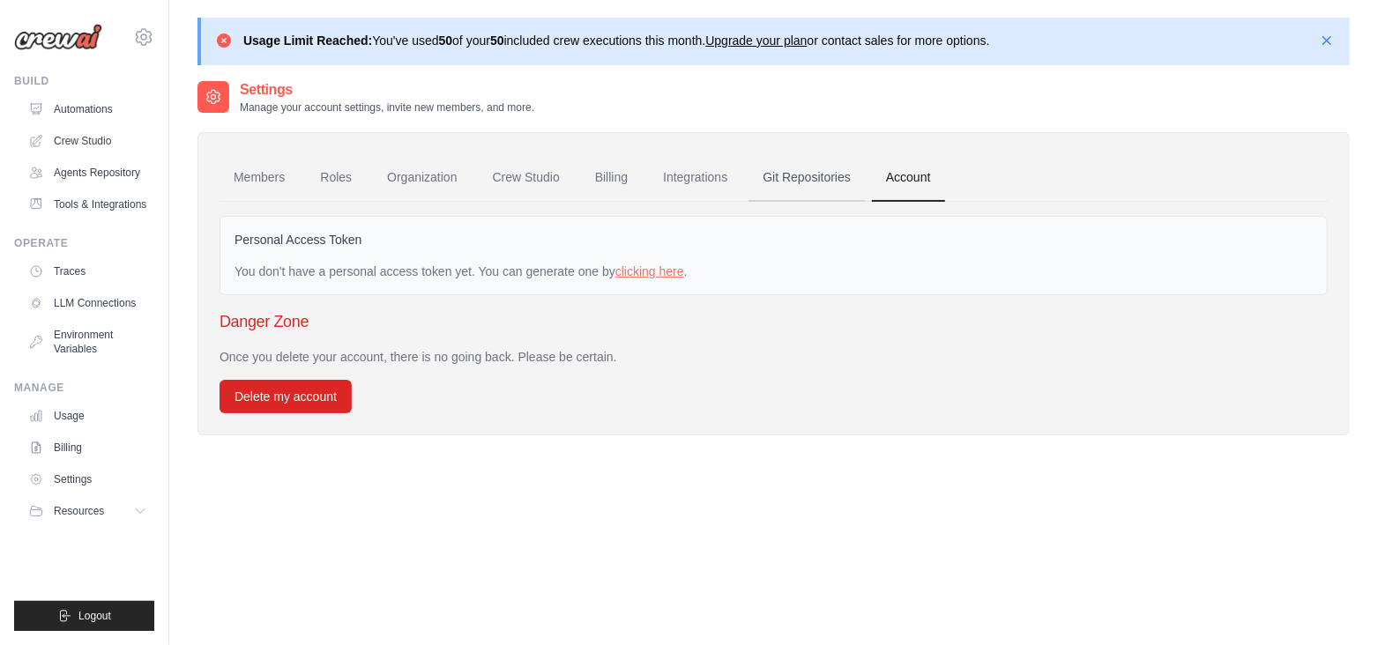
click at [810, 179] on link "Git Repositories" at bounding box center [806, 178] width 116 height 48
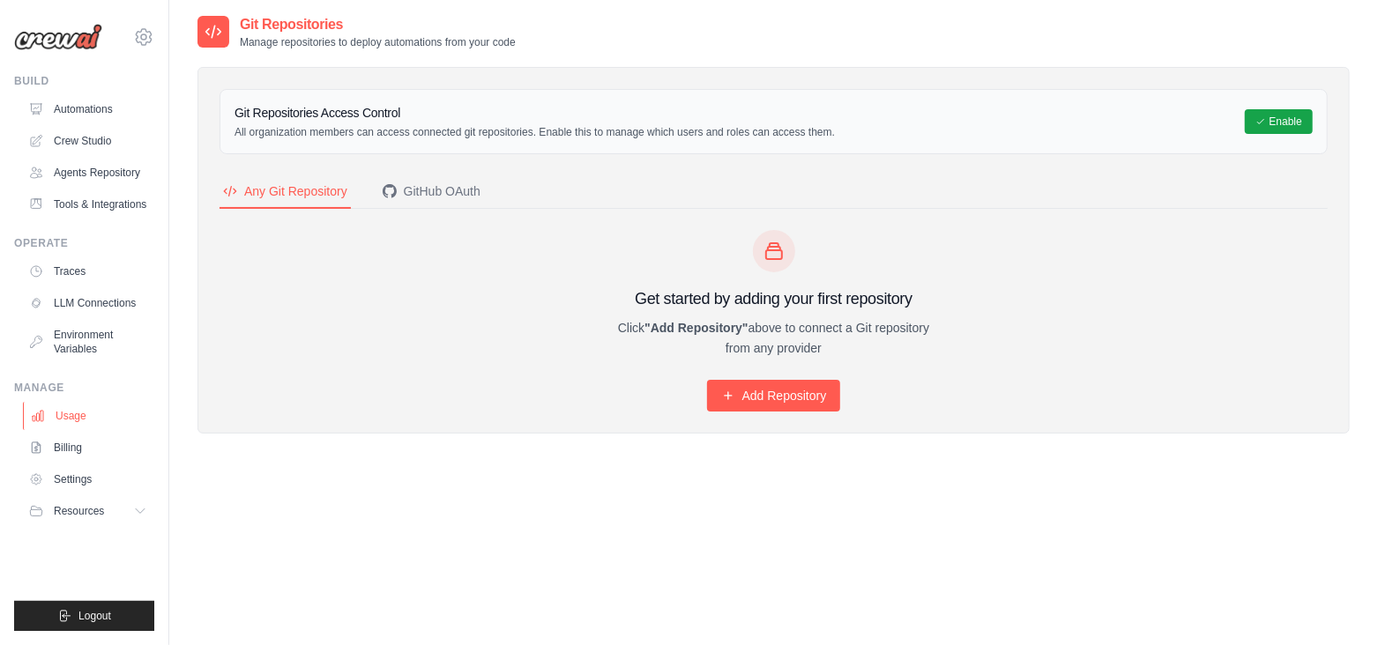
scroll to position [96, 0]
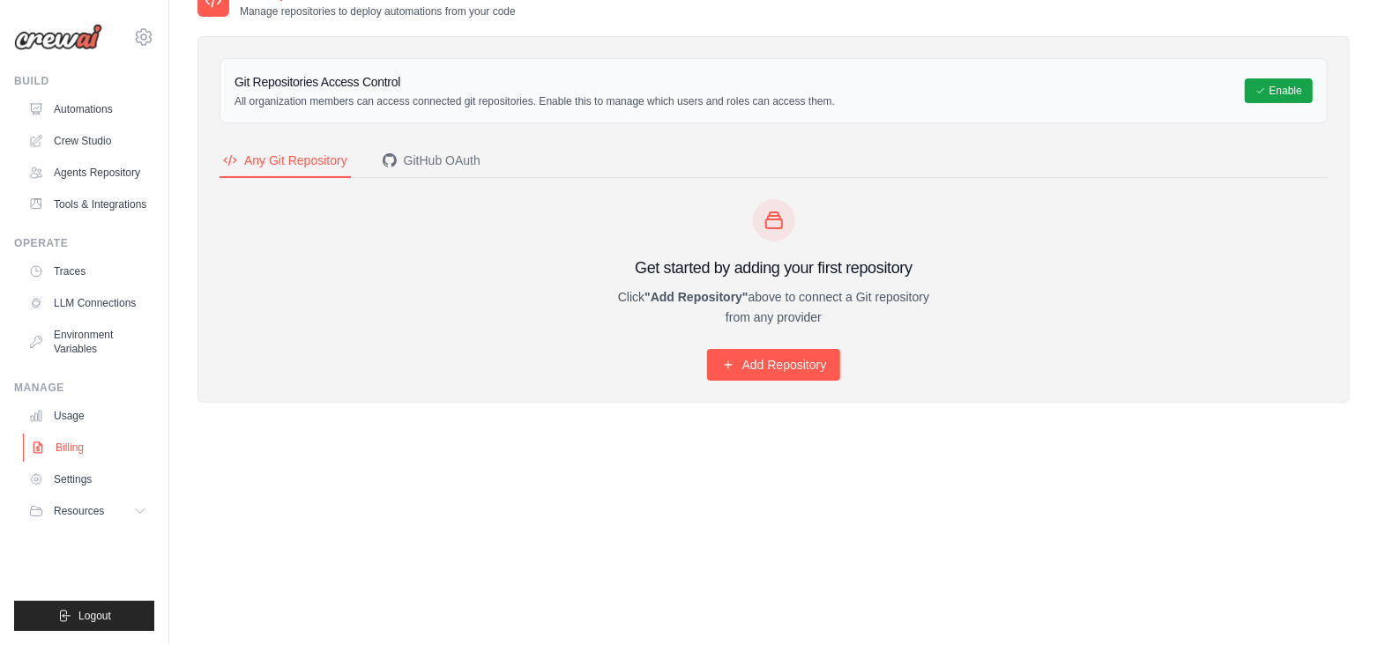
click at [84, 452] on link "Billing" at bounding box center [89, 448] width 133 height 28
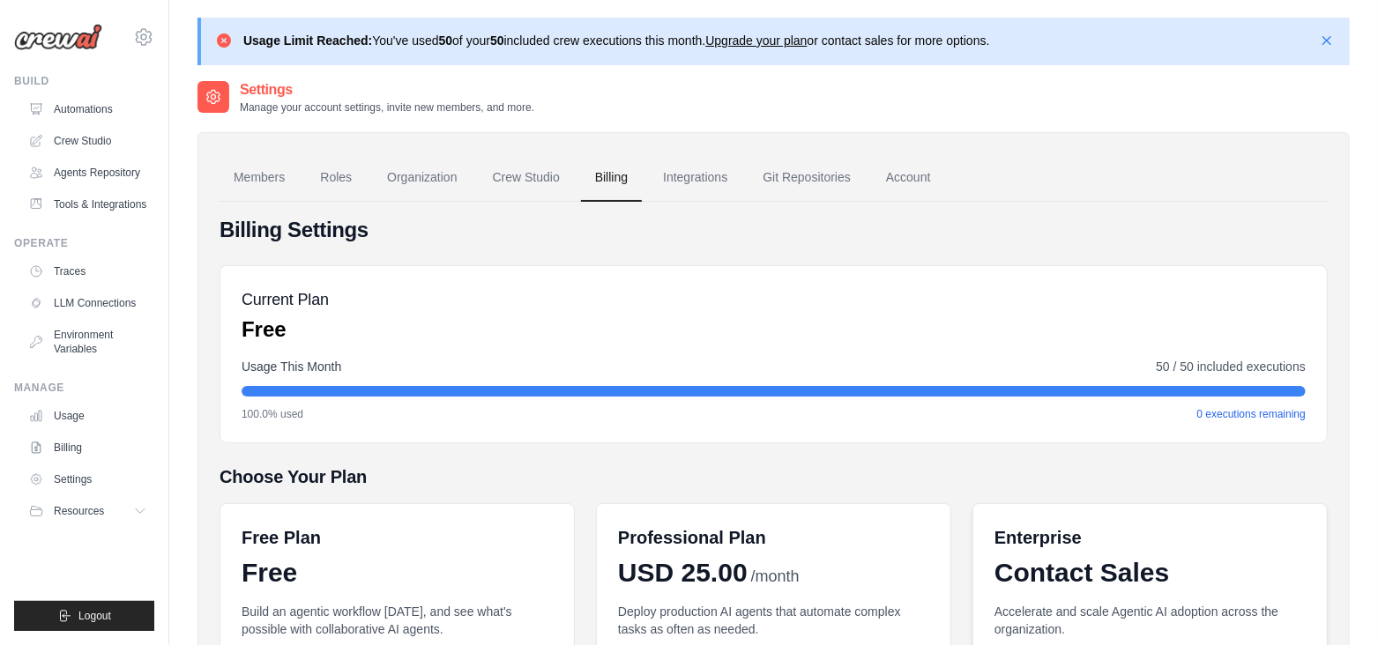
scroll to position [270, 0]
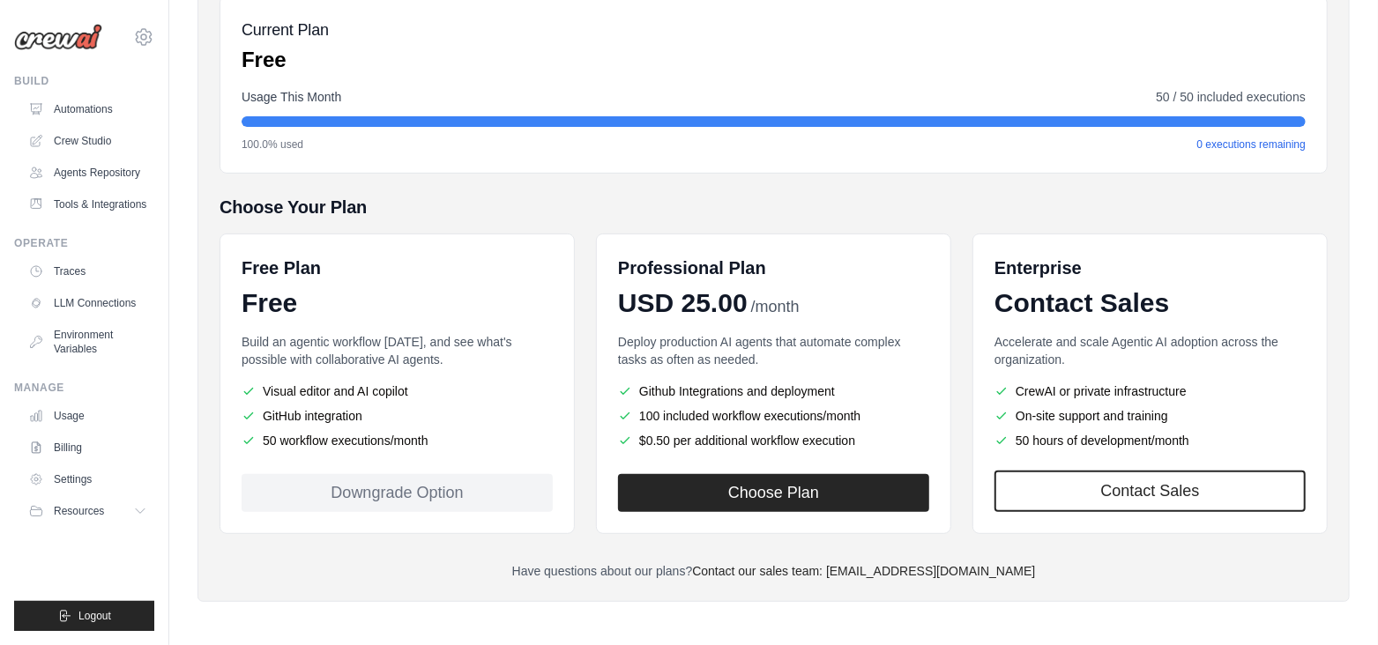
click at [419, 497] on div "Downgrade Option" at bounding box center [396, 493] width 311 height 38
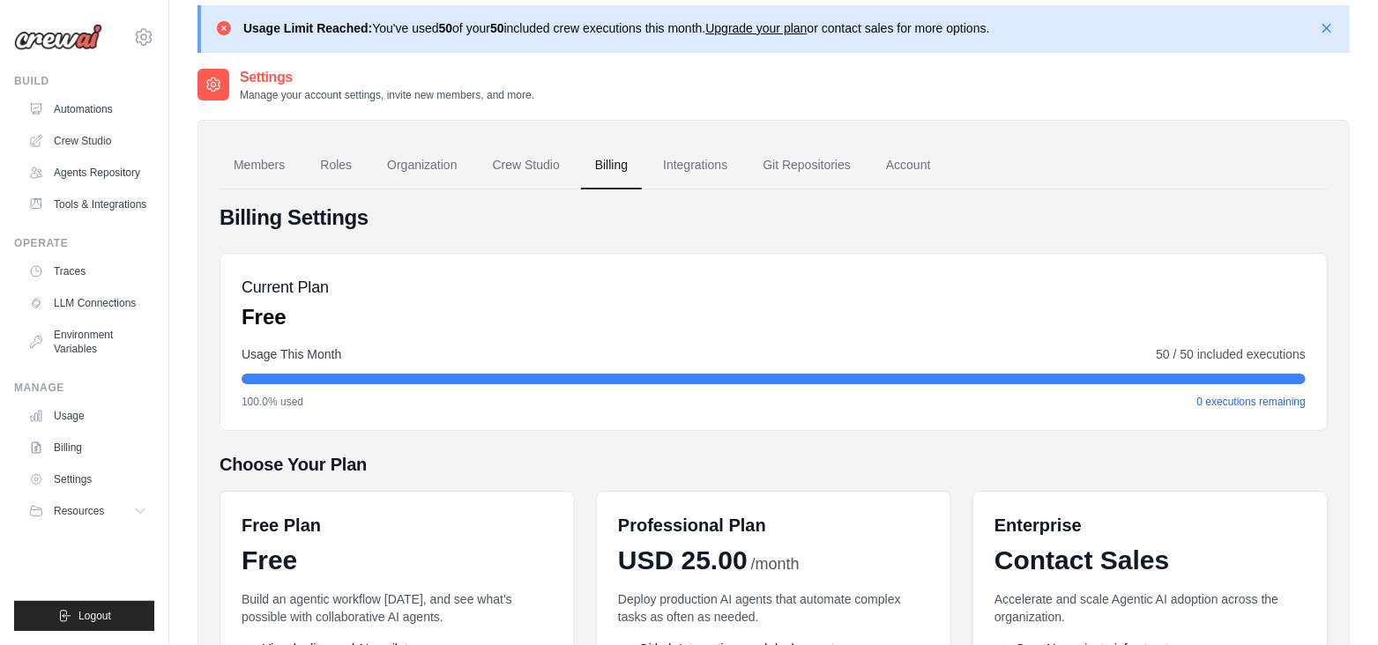
scroll to position [0, 0]
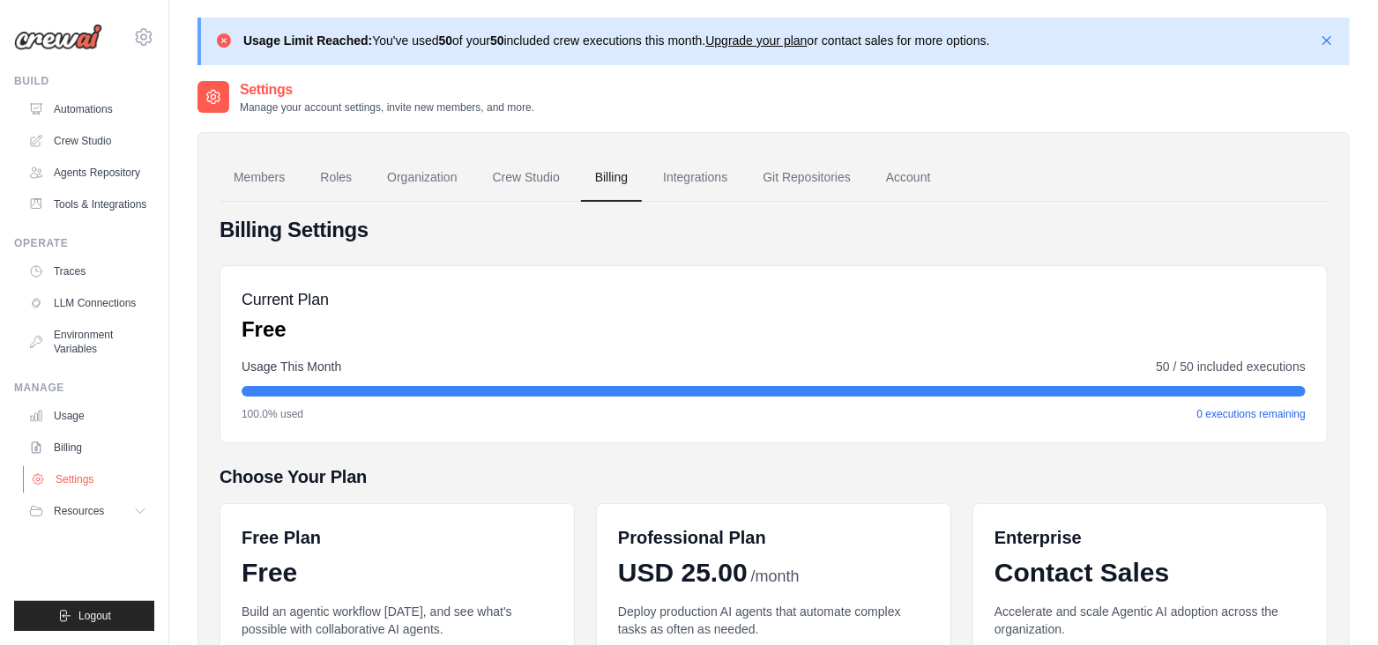
click at [61, 465] on link "Settings" at bounding box center [89, 479] width 133 height 28
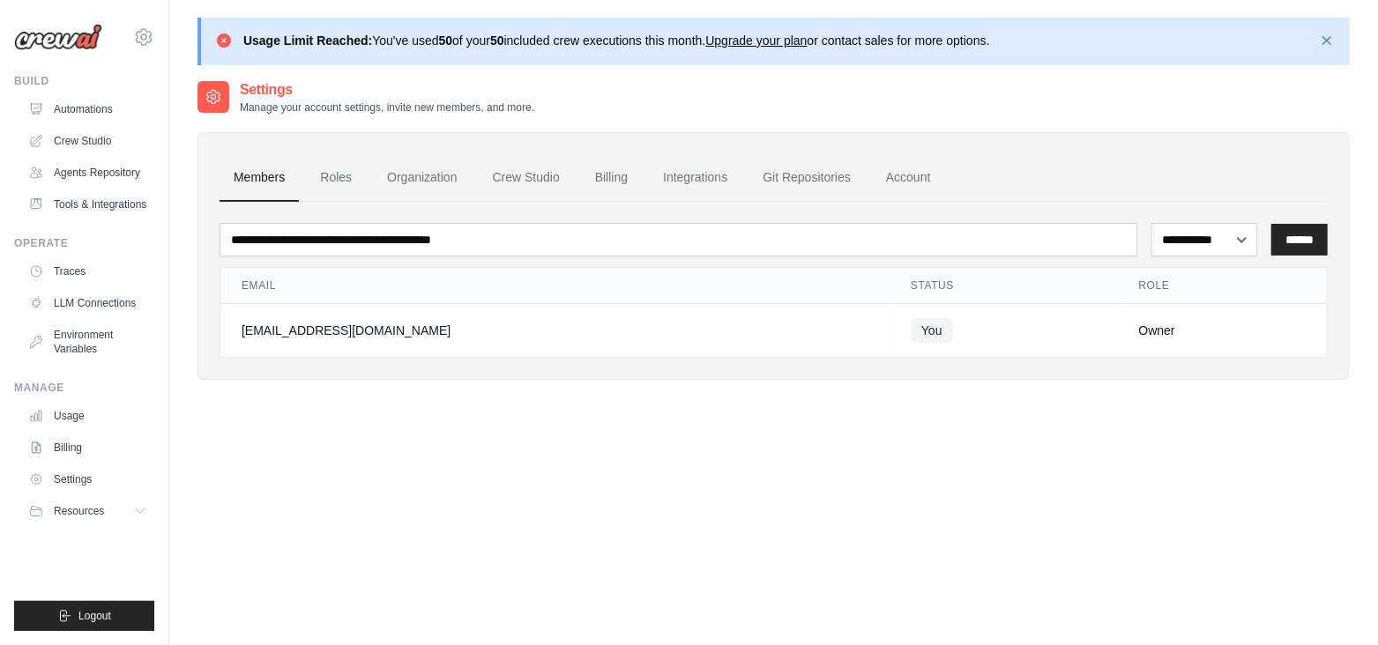
click at [439, 347] on td "[EMAIL_ADDRESS][DOMAIN_NAME]" at bounding box center [554, 331] width 669 height 54
click at [354, 170] on link "Roles" at bounding box center [336, 178] width 60 height 48
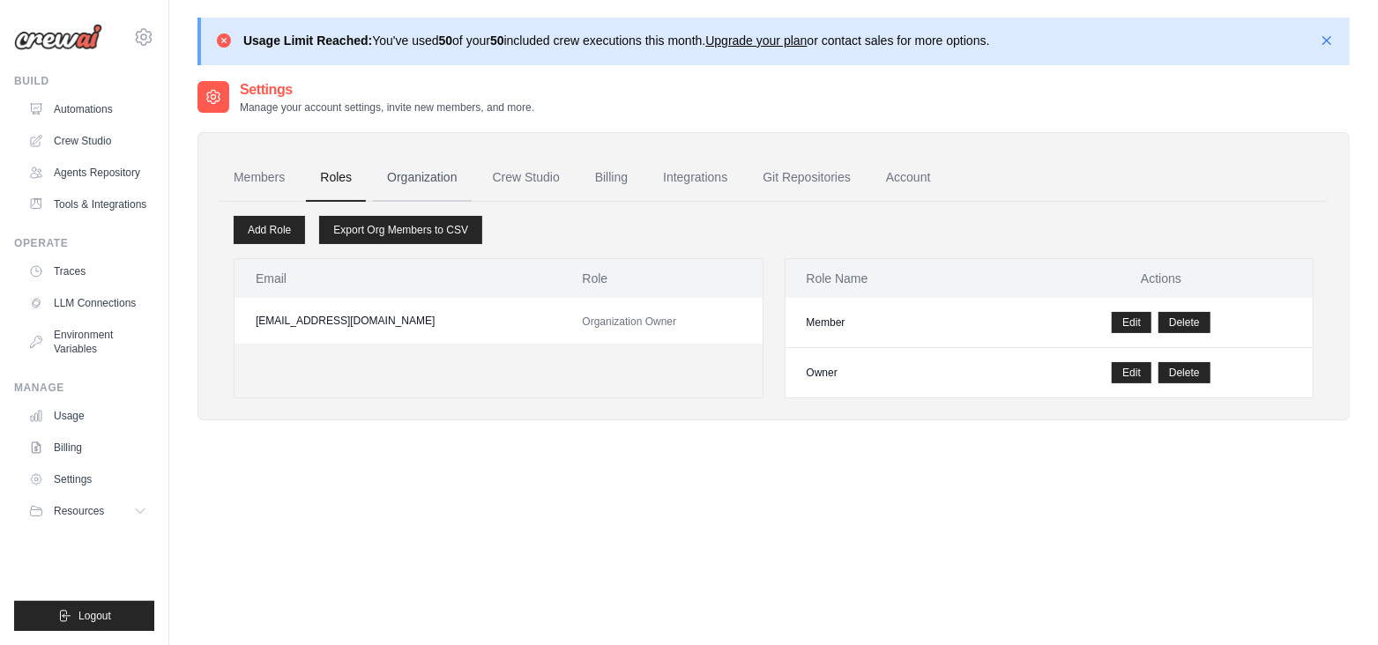
click at [468, 182] on link "Organization" at bounding box center [422, 178] width 98 height 48
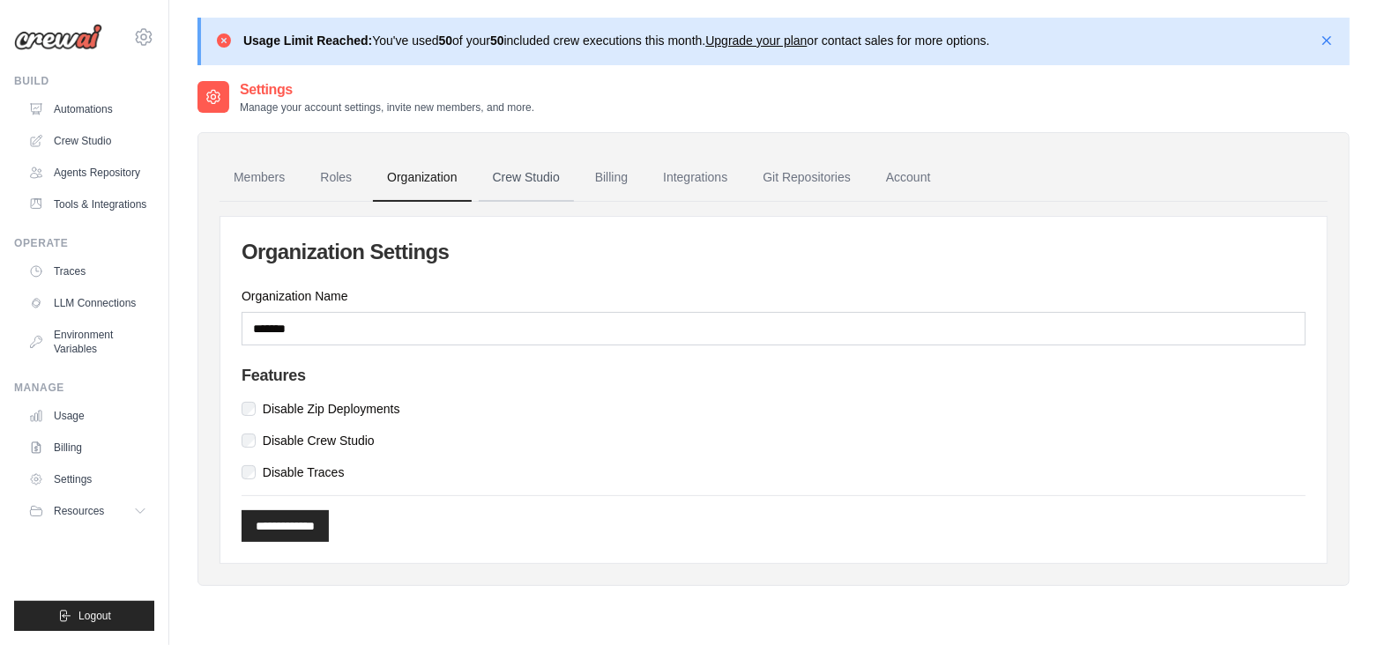
click at [542, 184] on link "Crew Studio" at bounding box center [526, 178] width 95 height 48
